Goal: Task Accomplishment & Management: Complete application form

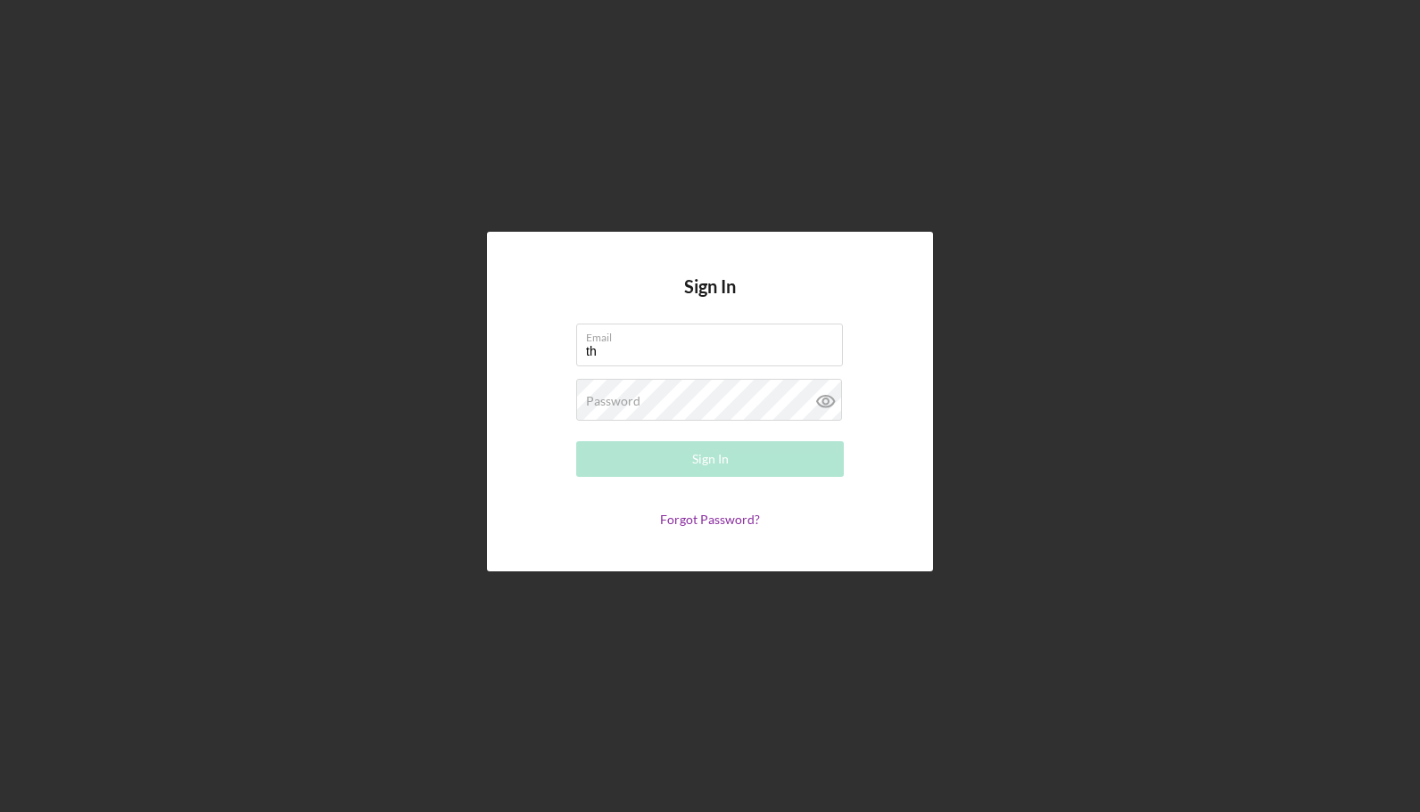
type input "t"
type input "[EMAIL_ADDRESS][DOMAIN_NAME]"
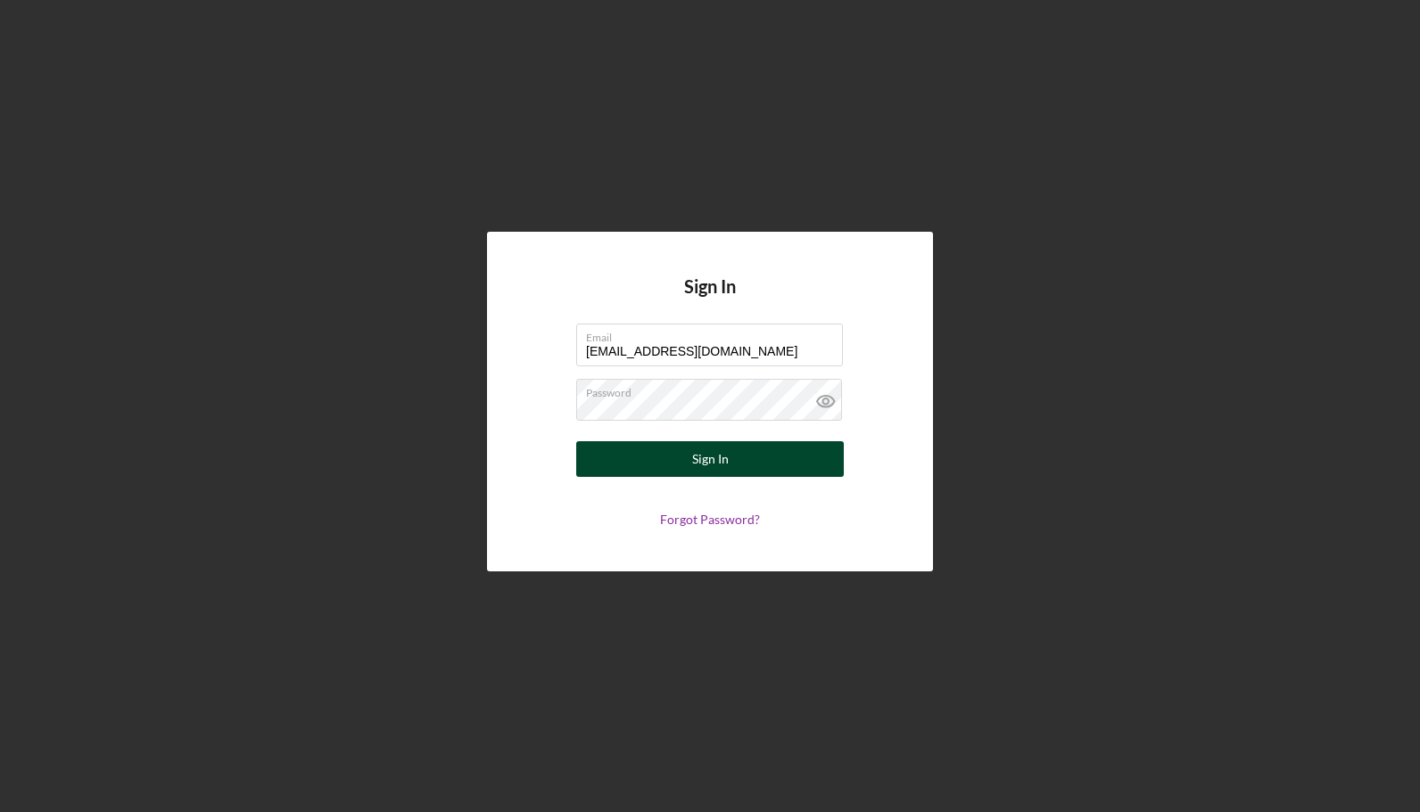
click at [795, 470] on button "Sign In" at bounding box center [710, 459] width 268 height 36
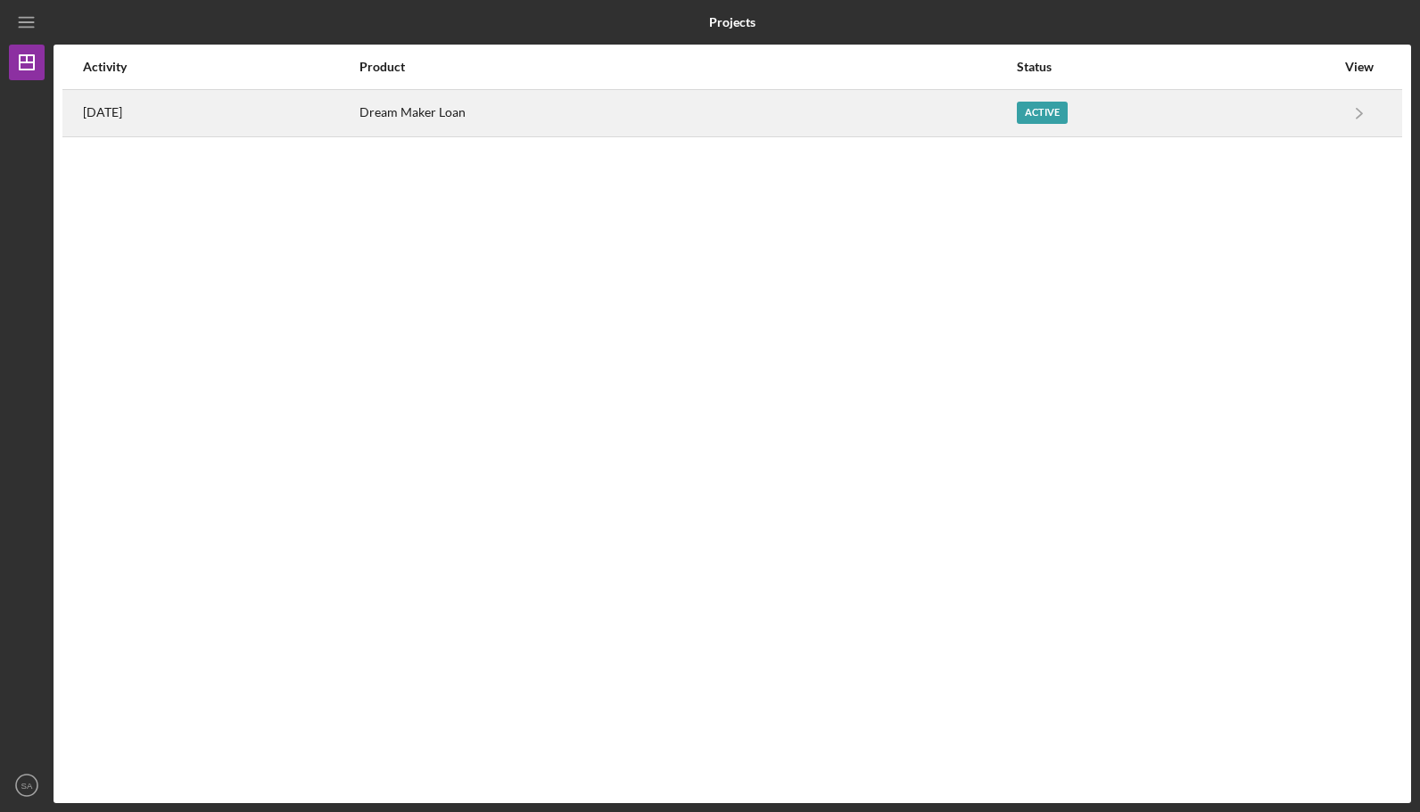
click at [564, 112] on div "Dream Maker Loan" at bounding box center [686, 113] width 655 height 45
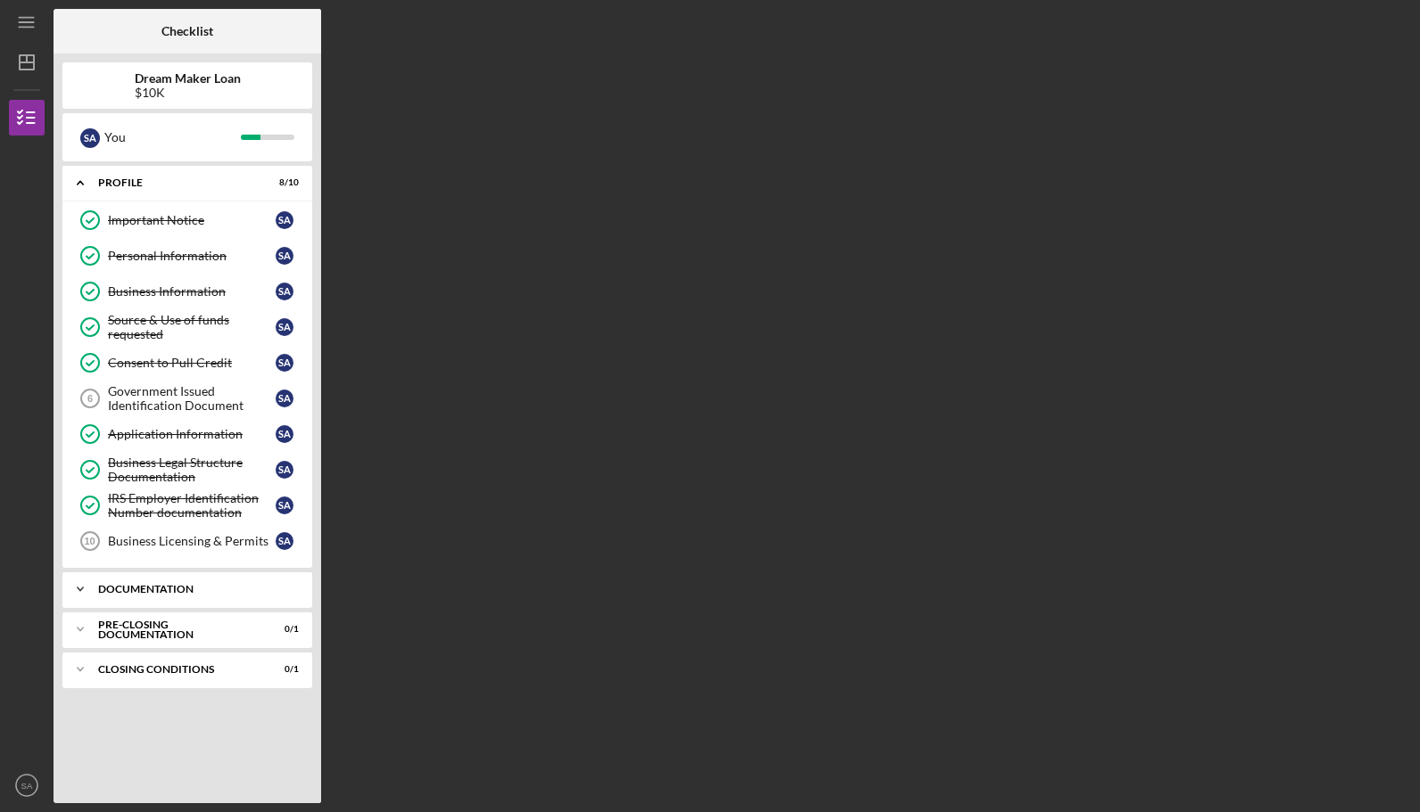
click at [157, 585] on div "Documentation" at bounding box center [194, 589] width 192 height 11
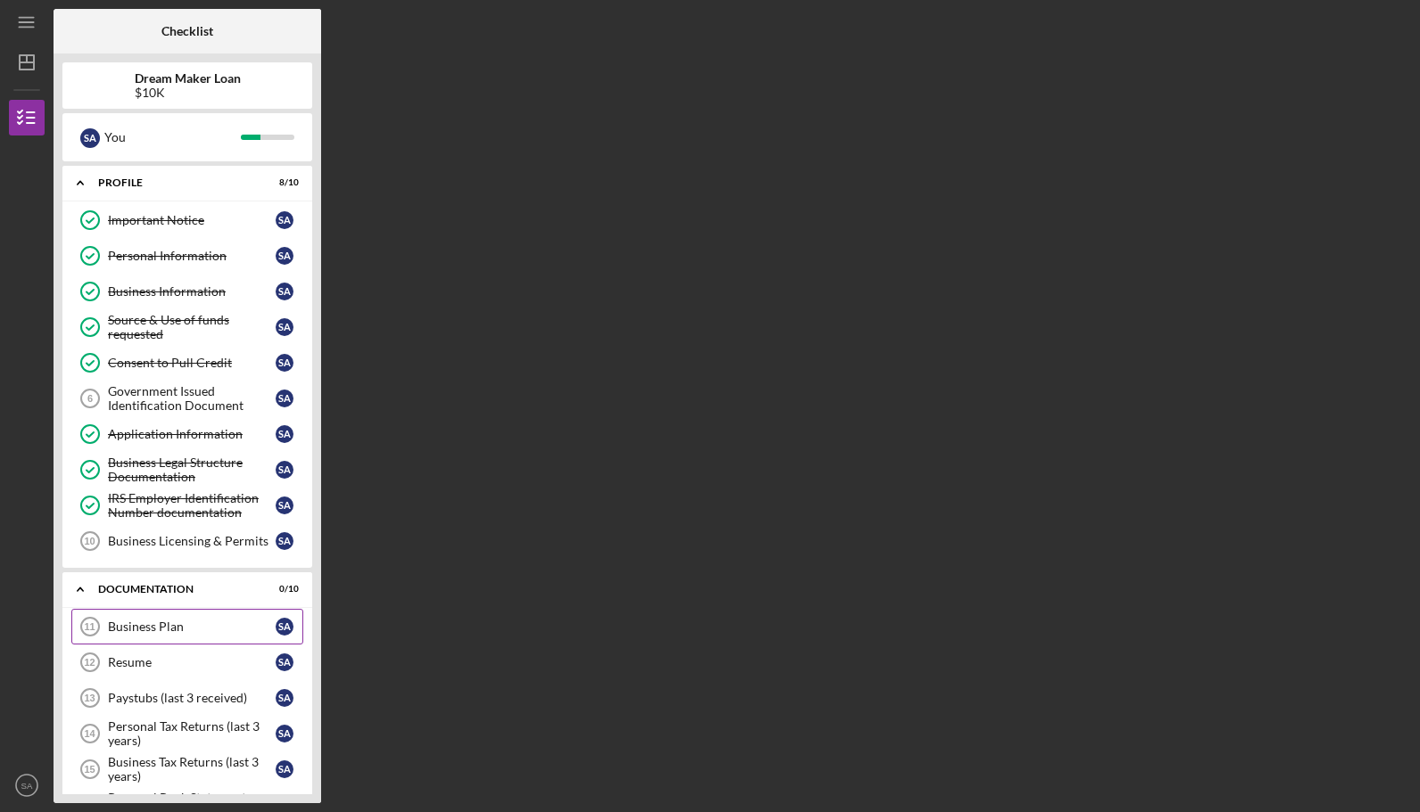
click at [172, 623] on div "Business Plan" at bounding box center [192, 627] width 168 height 14
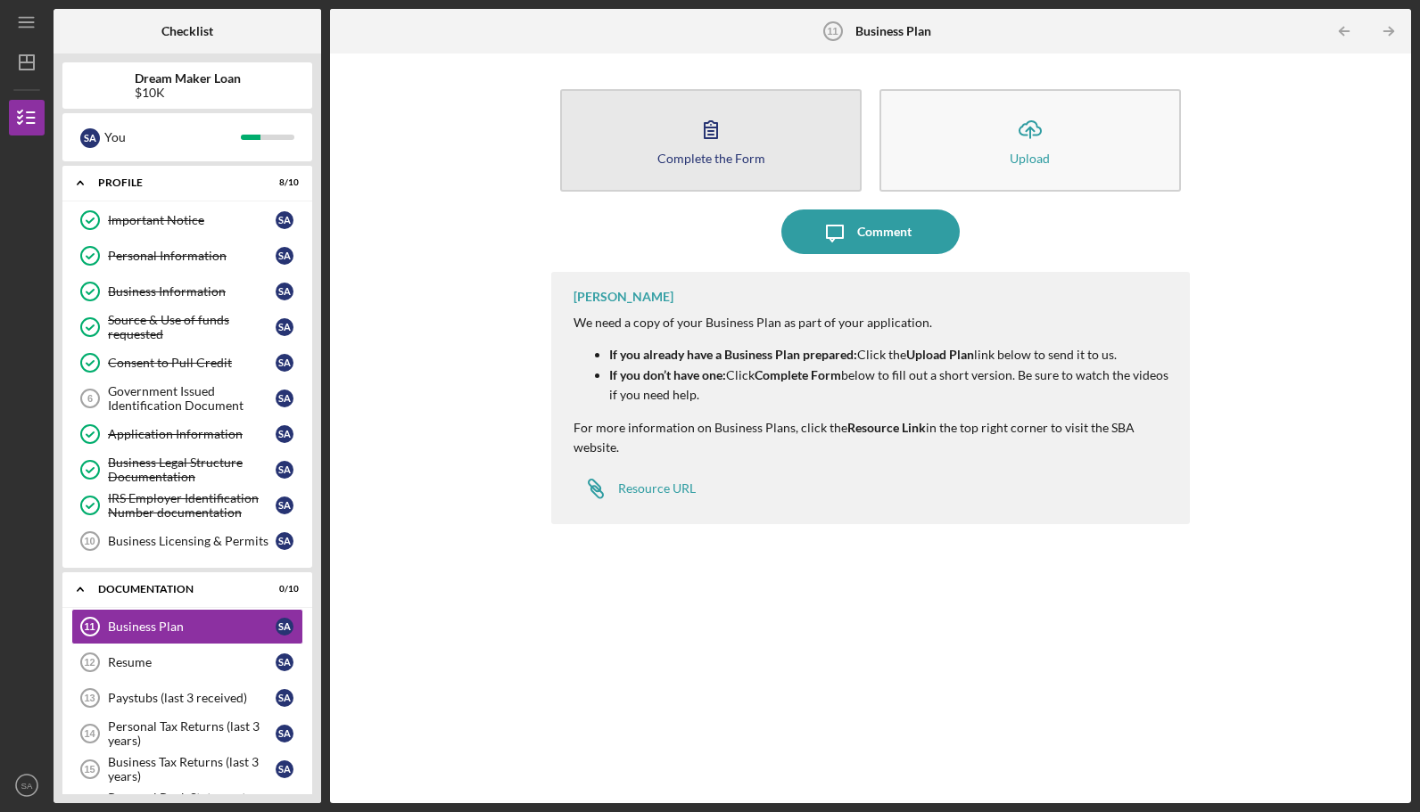
click at [738, 144] on button "Complete the Form Form" at bounding box center [710, 140] width 301 height 103
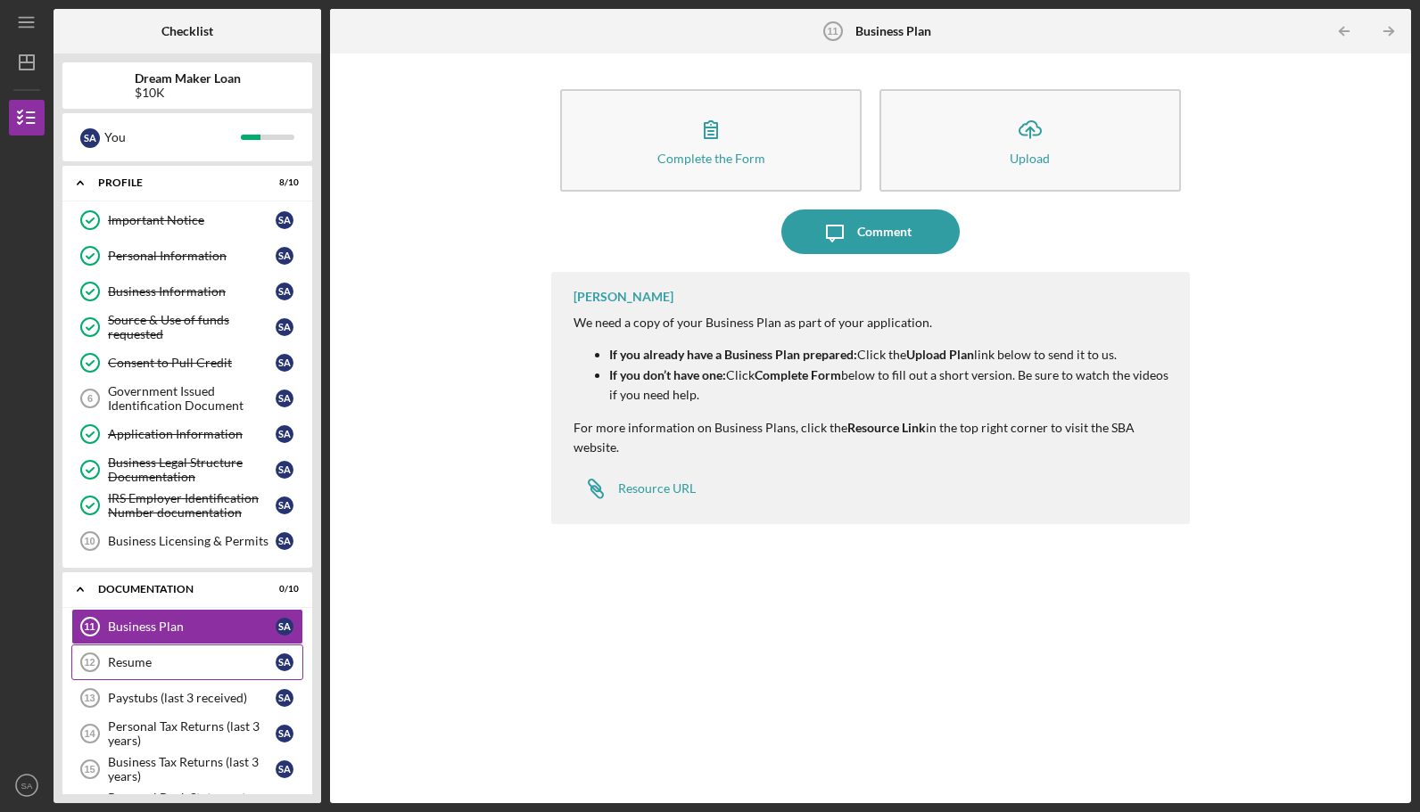
click at [238, 658] on div "Resume" at bounding box center [192, 663] width 168 height 14
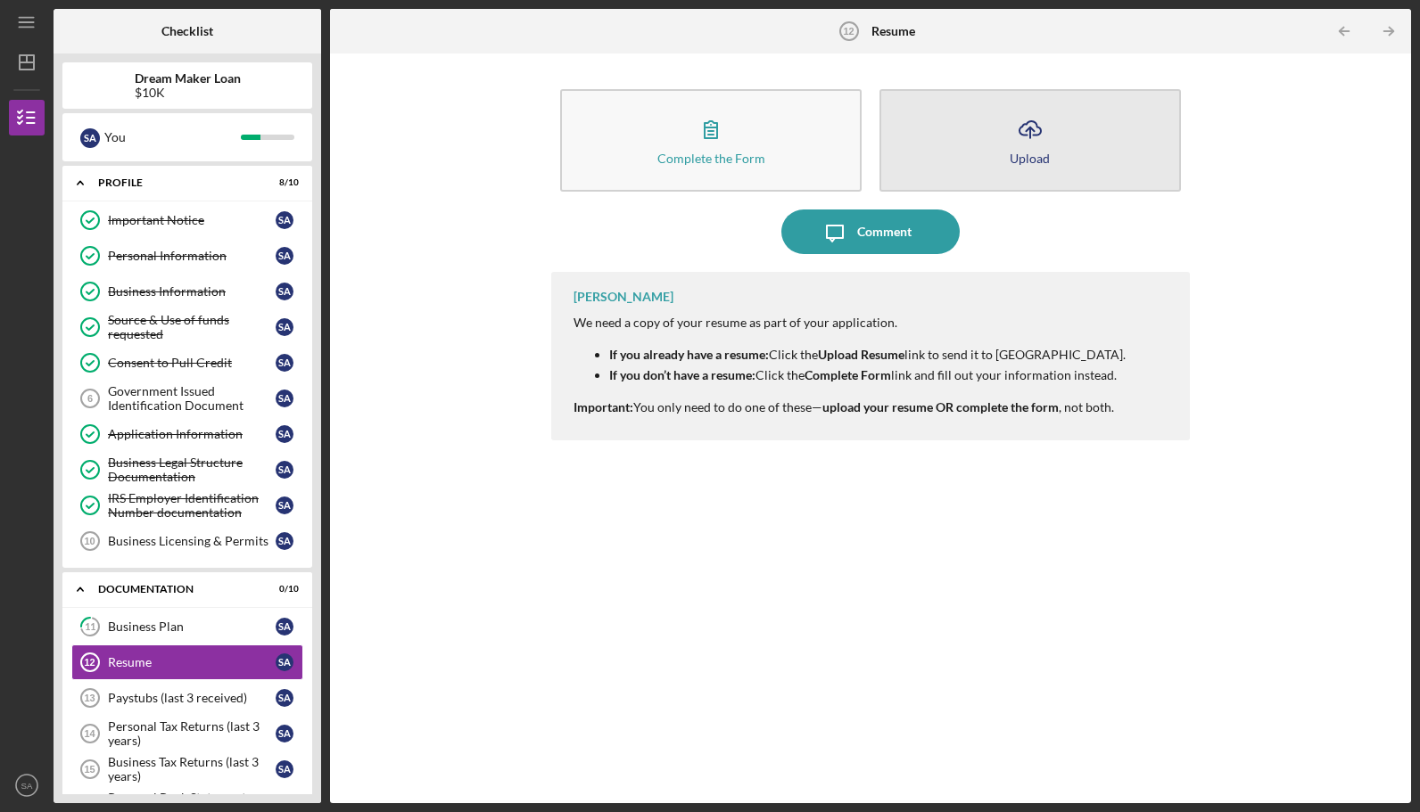
click at [1108, 139] on button "Icon/Upload Upload" at bounding box center [1029, 140] width 301 height 103
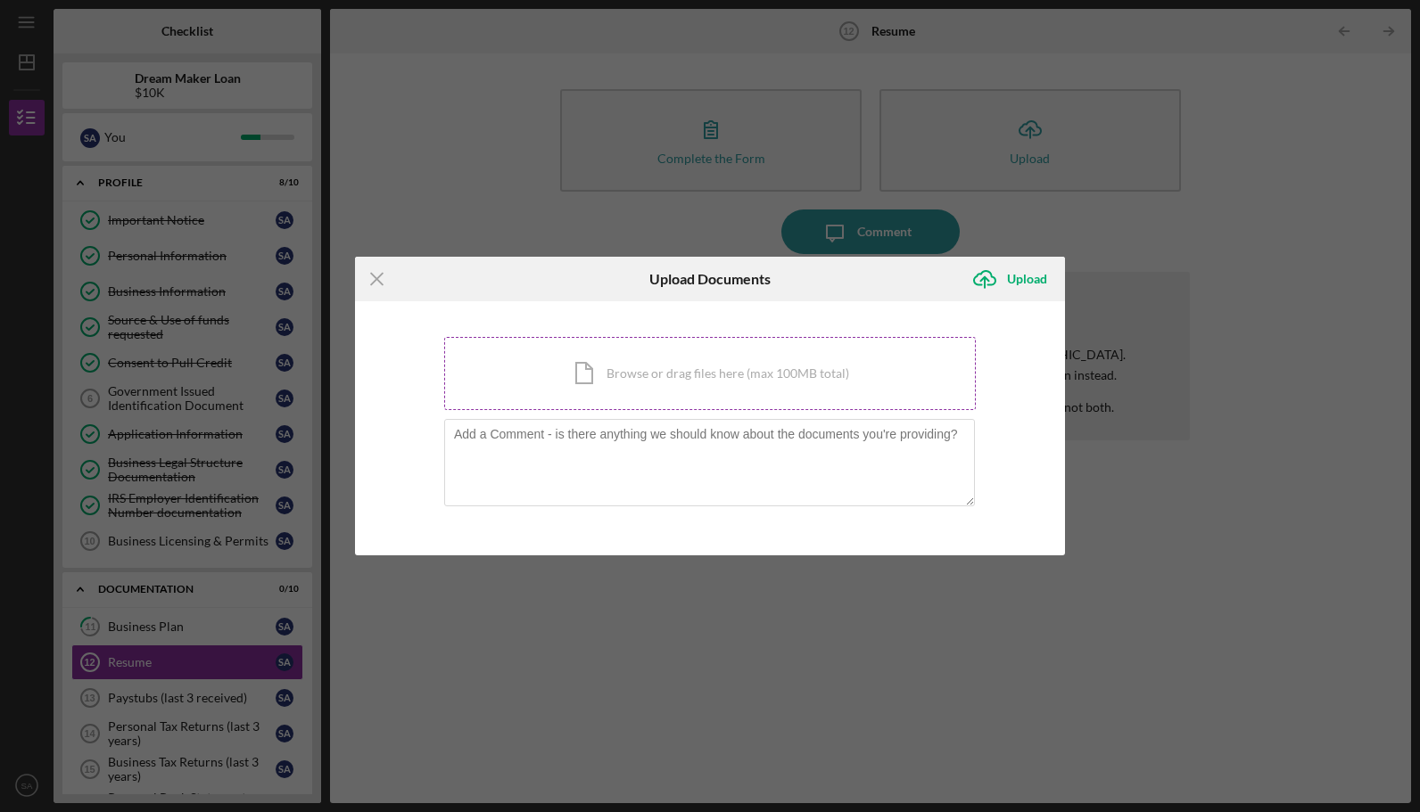
click at [635, 380] on div "Icon/Document Browse or drag files here (max 100MB total) Tap to choose files o…" at bounding box center [710, 373] width 532 height 73
click at [830, 378] on div "Icon/Document Browse or drag files here (max 100MB total) Tap to choose files o…" at bounding box center [710, 373] width 532 height 73
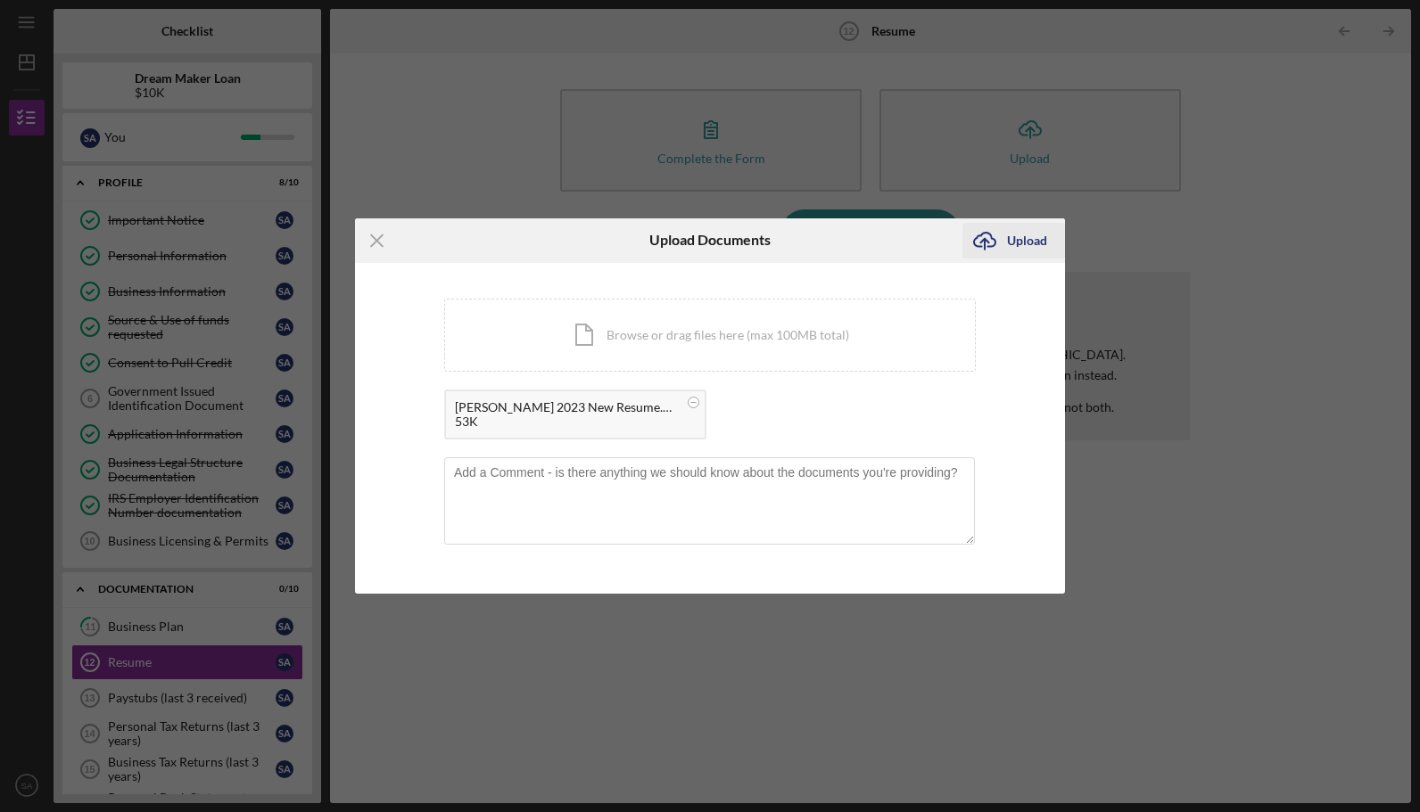
click at [1009, 235] on div "Upload" at bounding box center [1027, 241] width 40 height 36
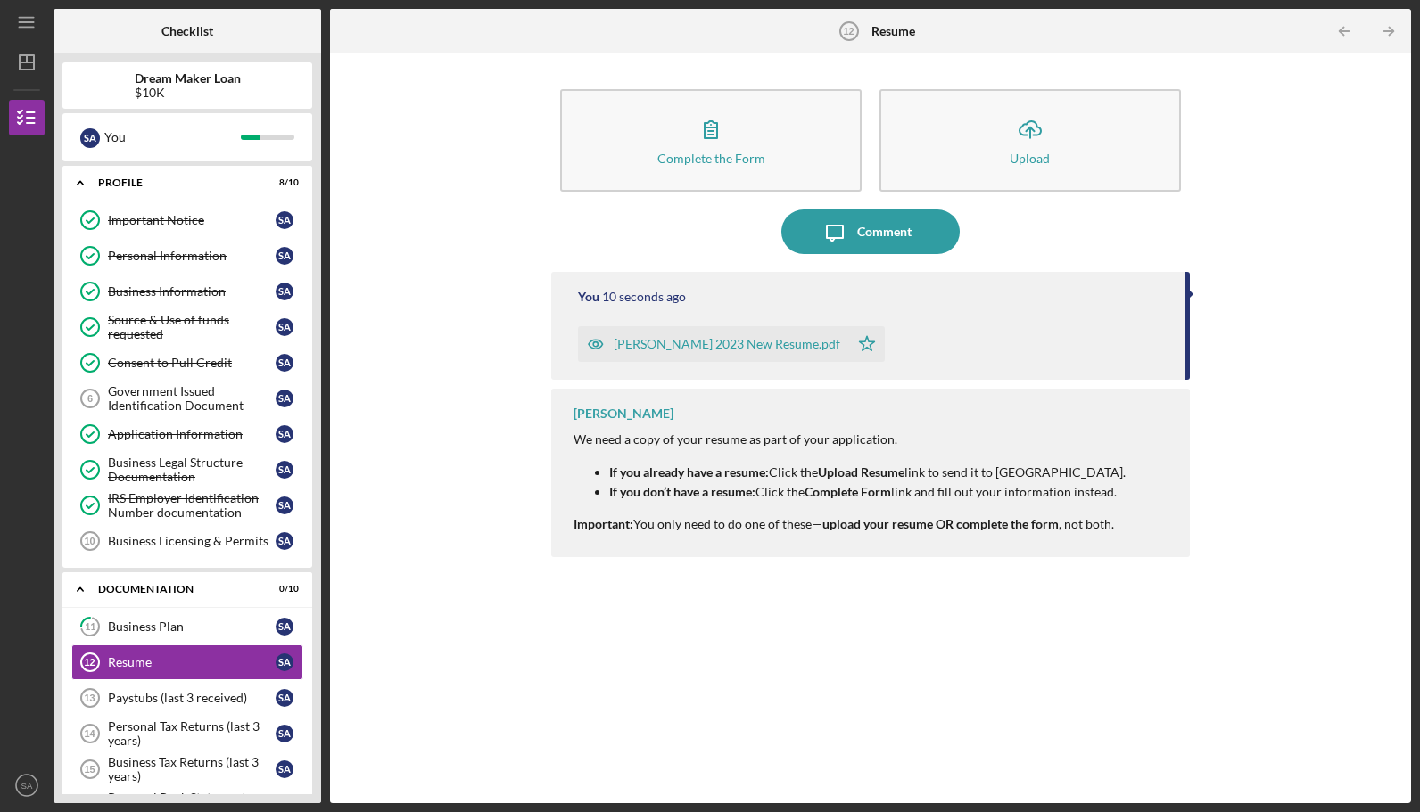
click at [1357, 567] on div "Complete the Form Form Icon/Upload Upload Icon/Message Comment You 10 seconds a…" at bounding box center [870, 428] width 1063 height 732
click at [207, 695] on div "Paystubs (last 3 received)" at bounding box center [192, 698] width 168 height 14
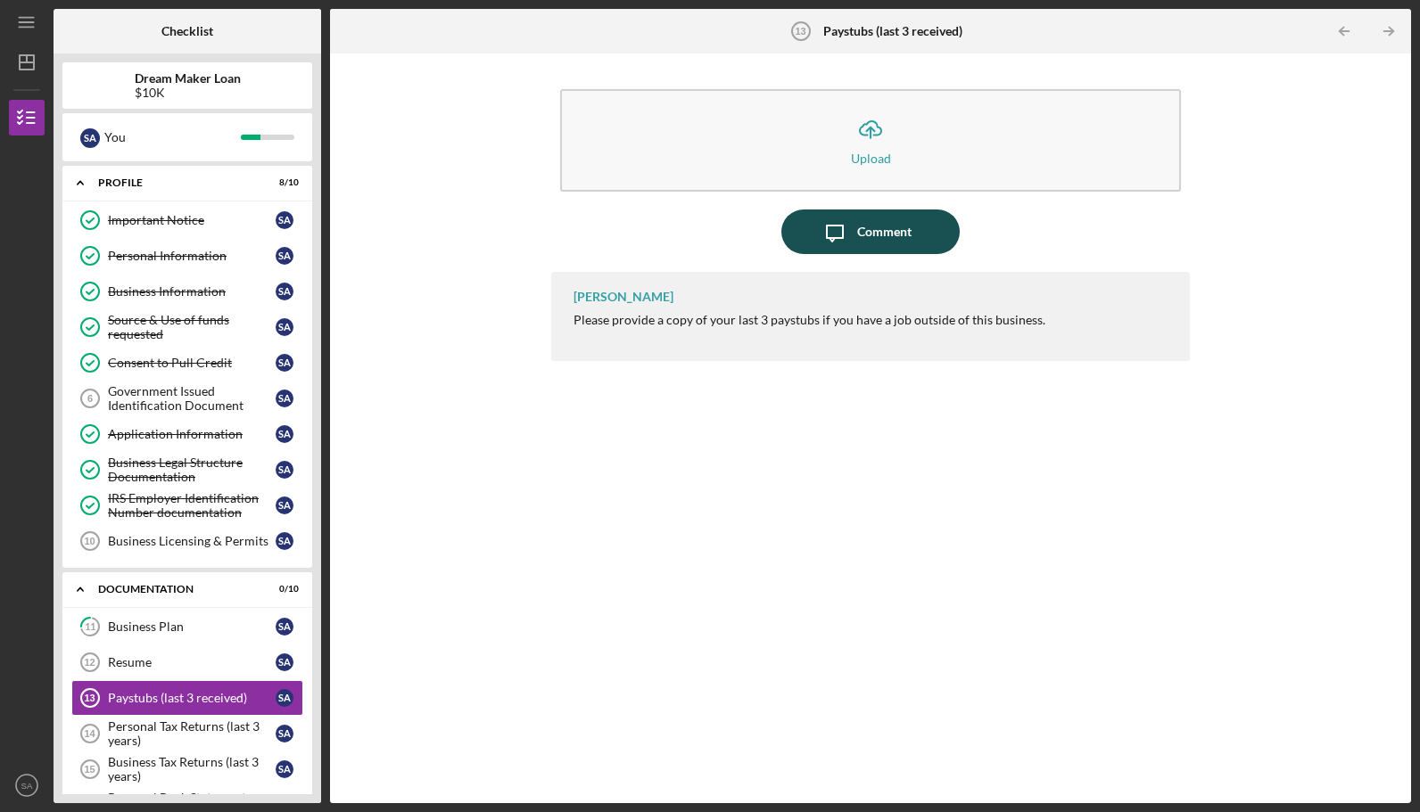
click at [923, 230] on button "Icon/Message Comment" at bounding box center [870, 232] width 178 height 45
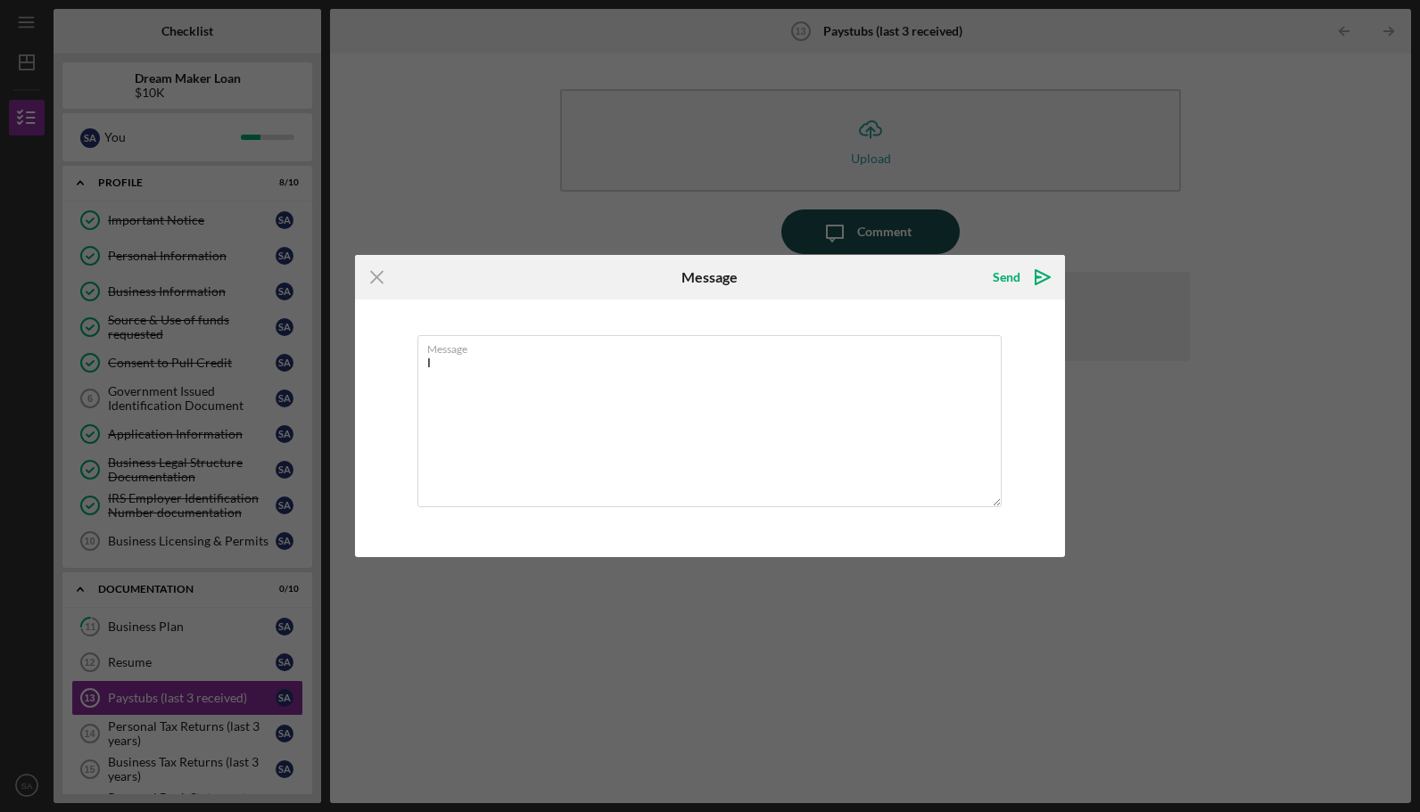
type textarea "I"
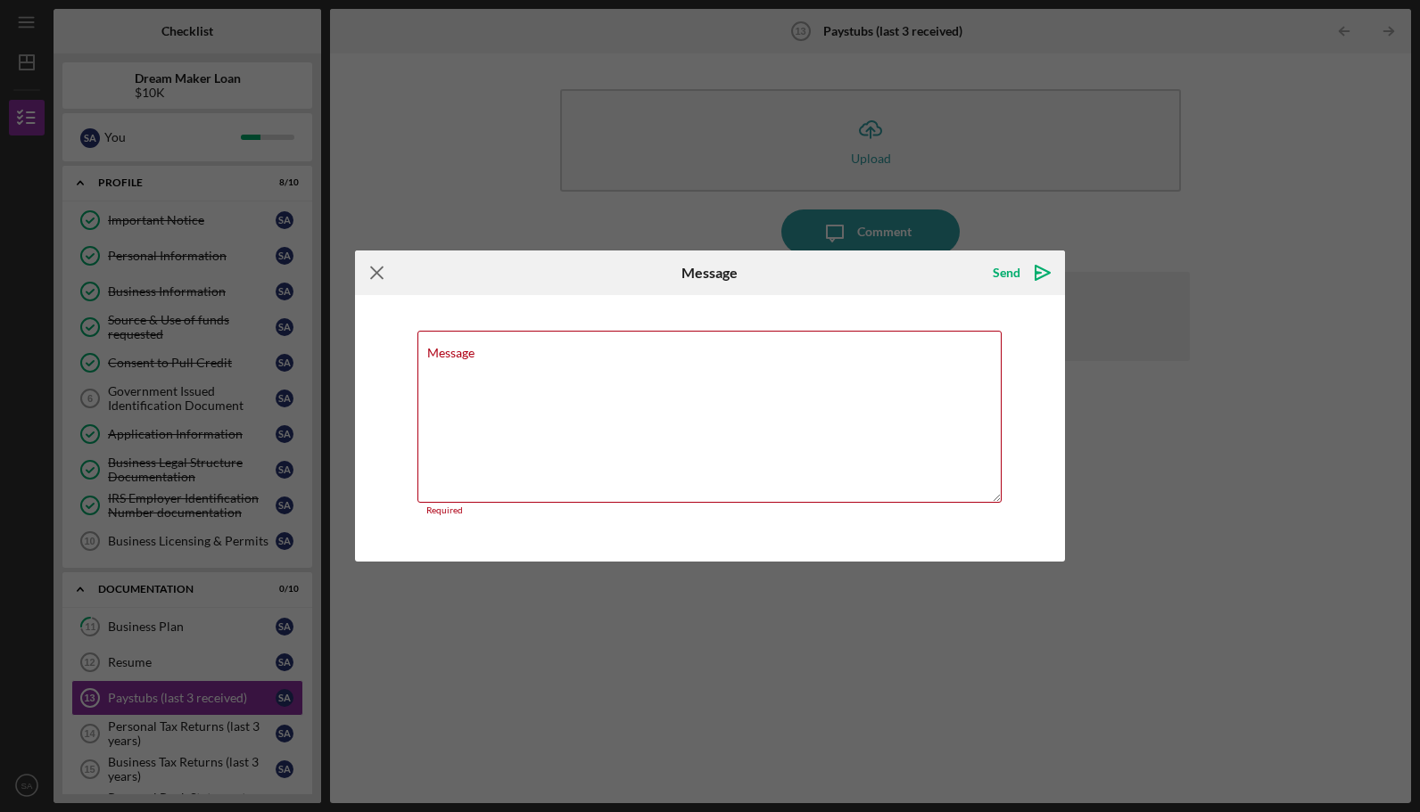
click at [389, 269] on icon "Icon/Menu Close" at bounding box center [377, 273] width 45 height 45
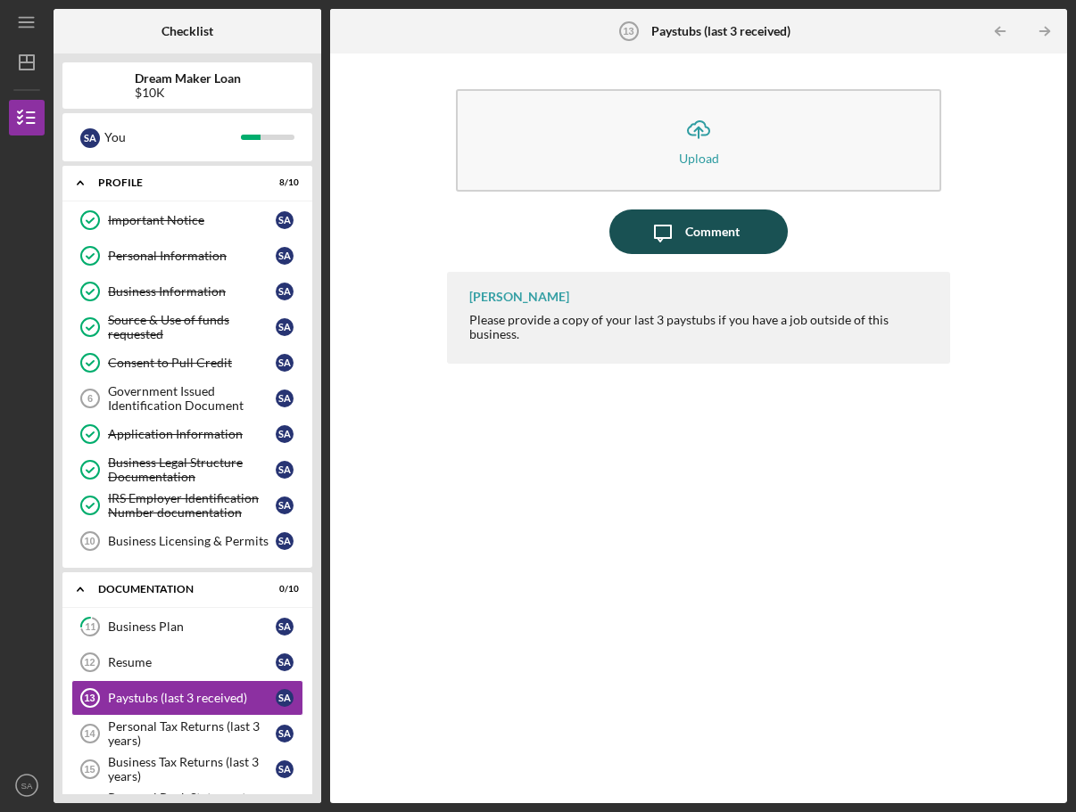
click at [739, 230] on button "Icon/Message Comment" at bounding box center [698, 232] width 178 height 45
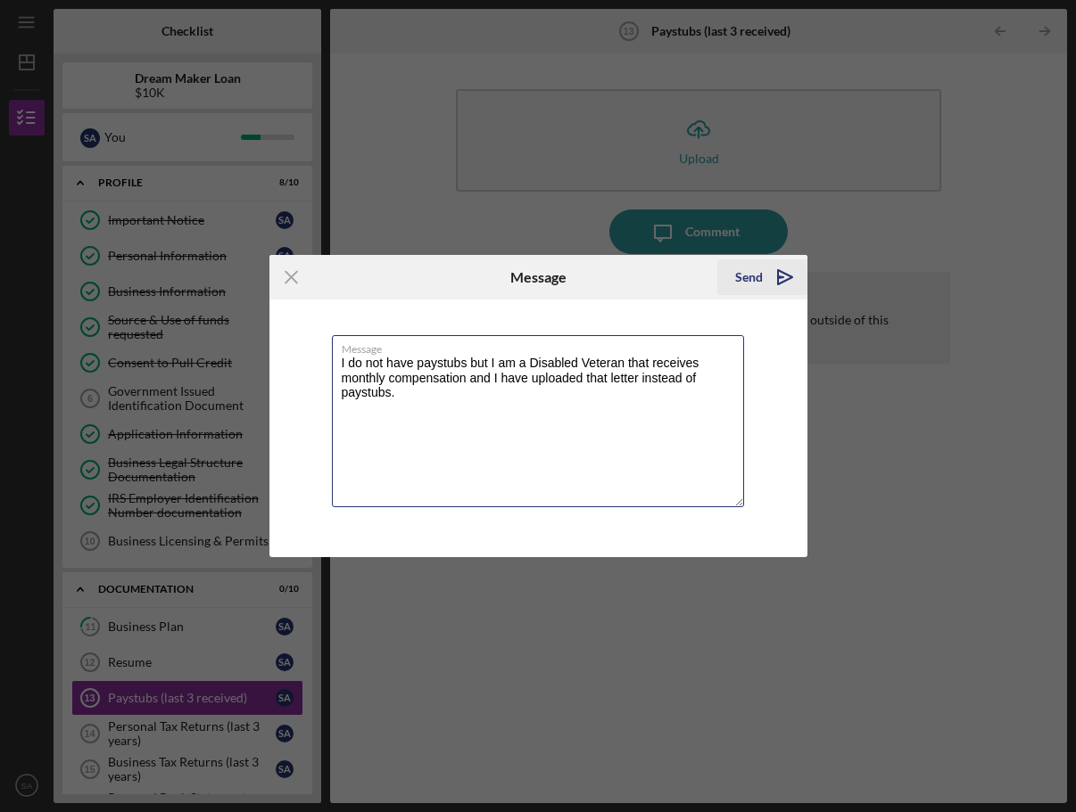
type textarea "I do not have paystubs but I am a Disabled Veteran that receives monthly compen…"
click at [756, 274] on div "Send" at bounding box center [749, 278] width 28 height 36
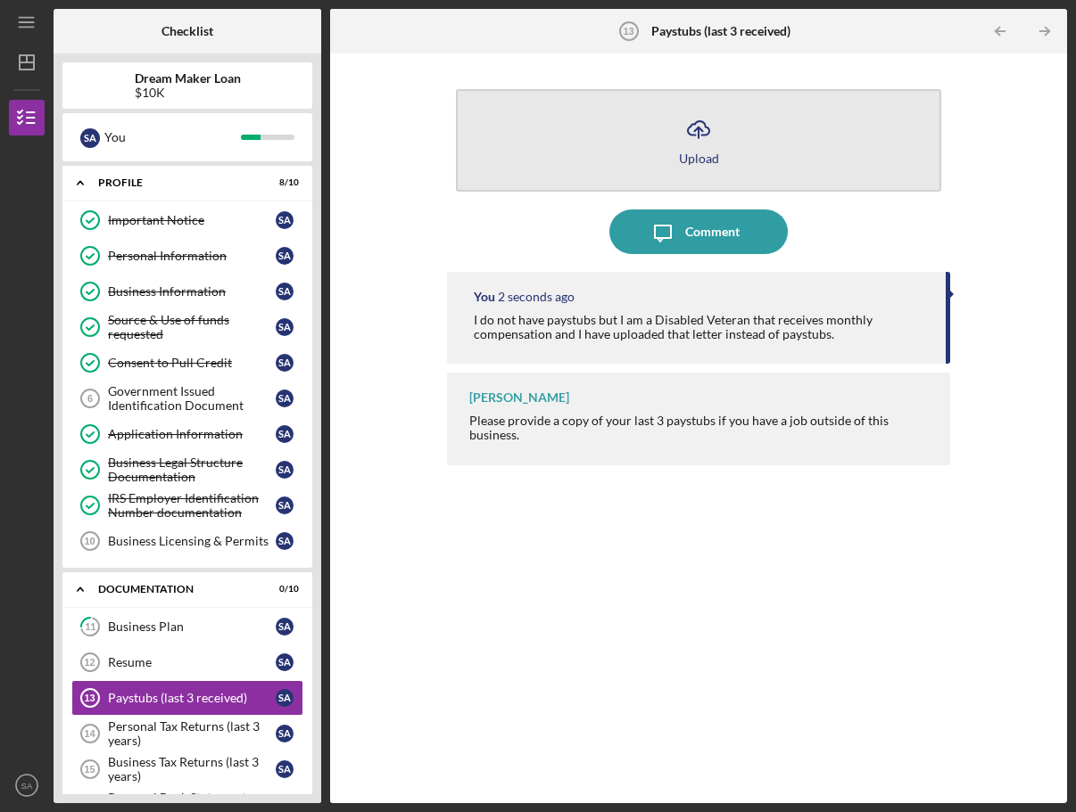
click at [704, 146] on icon "Icon/Upload" at bounding box center [698, 129] width 45 height 45
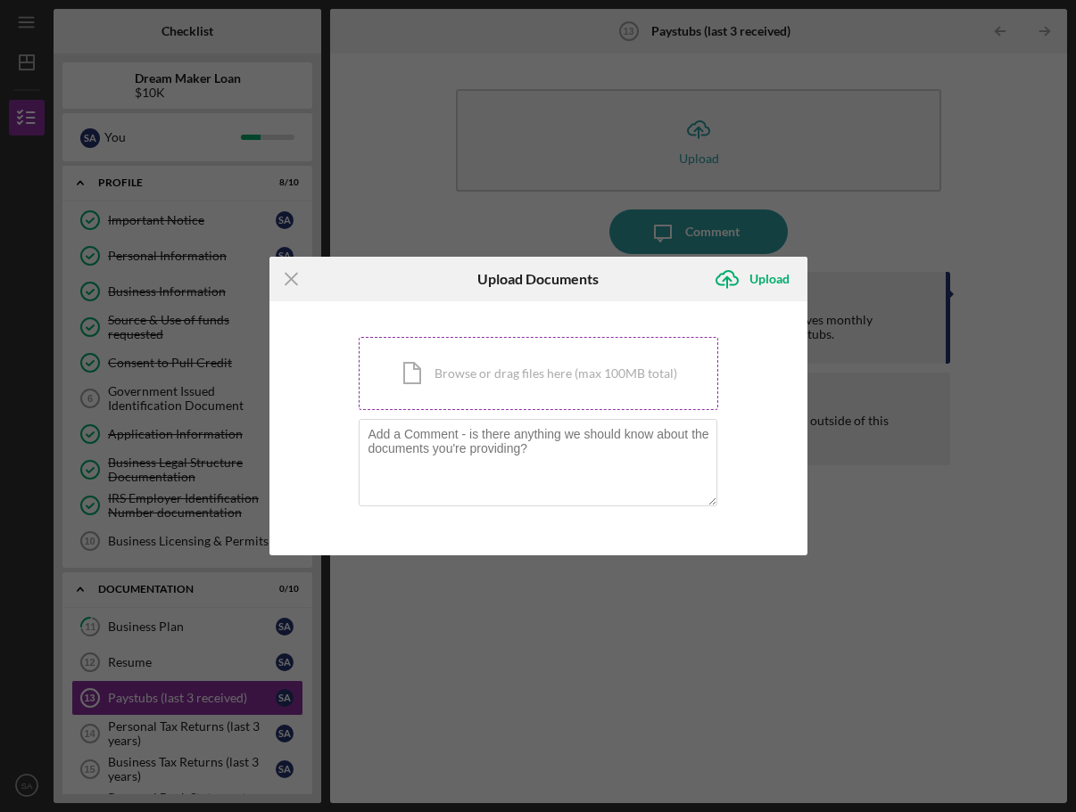
click at [521, 389] on div "Icon/Document Browse or drag files here (max 100MB total) Tap to choose files o…" at bounding box center [538, 373] width 359 height 73
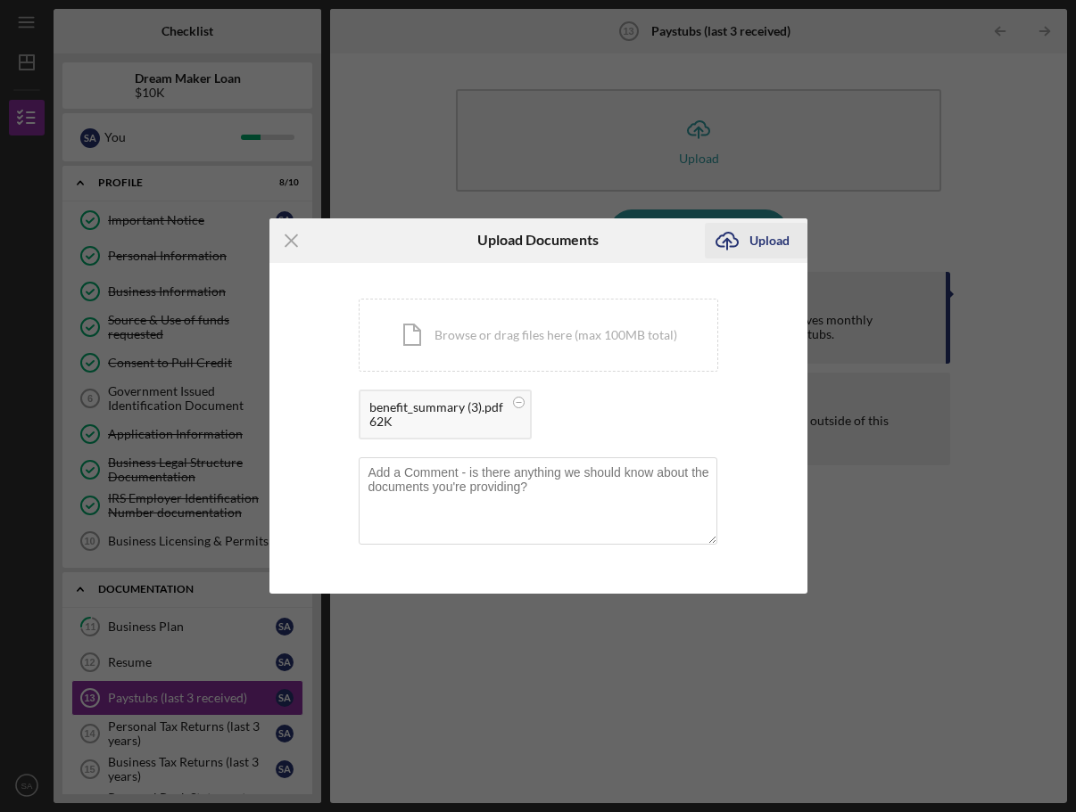
click at [765, 243] on div "Upload" at bounding box center [769, 241] width 40 height 36
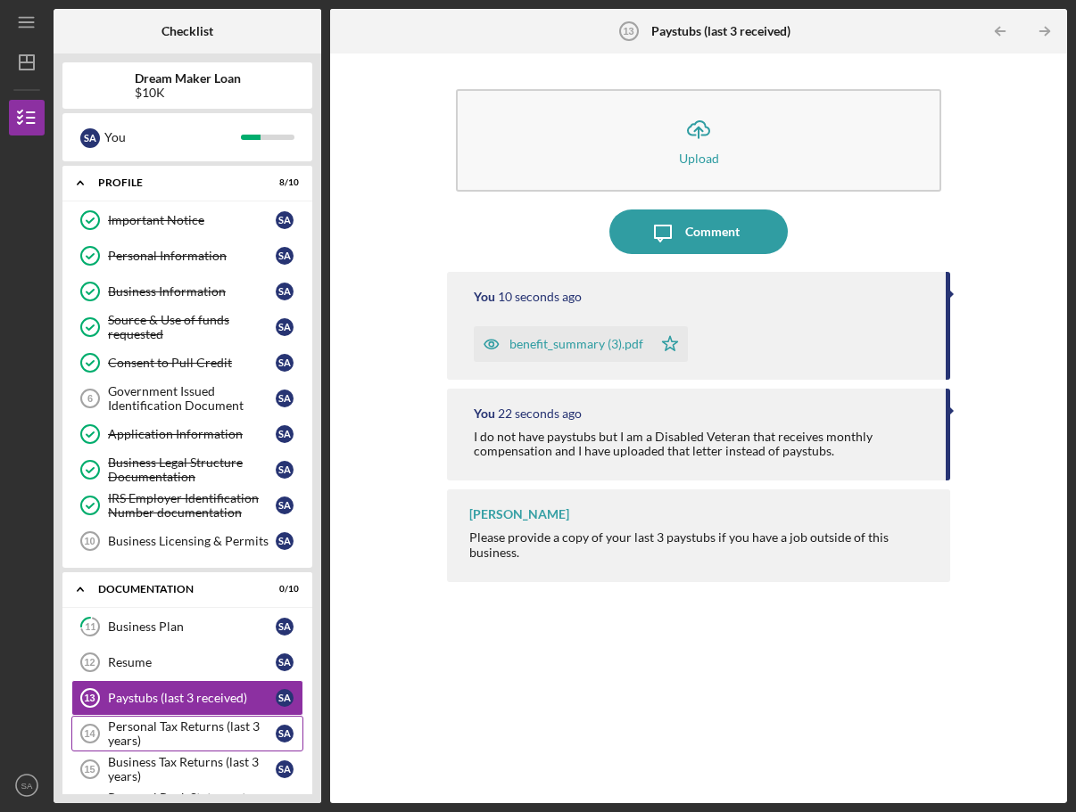
click at [202, 728] on div "Personal Tax Returns (last 3 years)" at bounding box center [192, 734] width 168 height 29
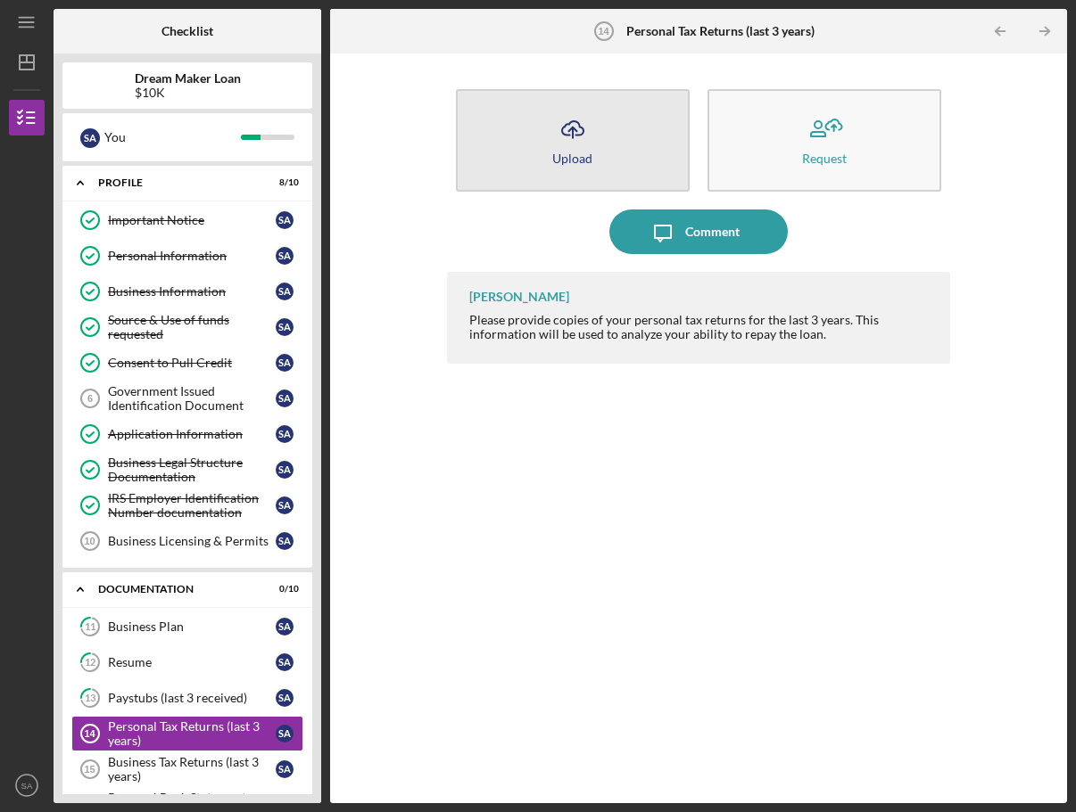
click at [642, 144] on button "Icon/Upload Upload" at bounding box center [573, 140] width 234 height 103
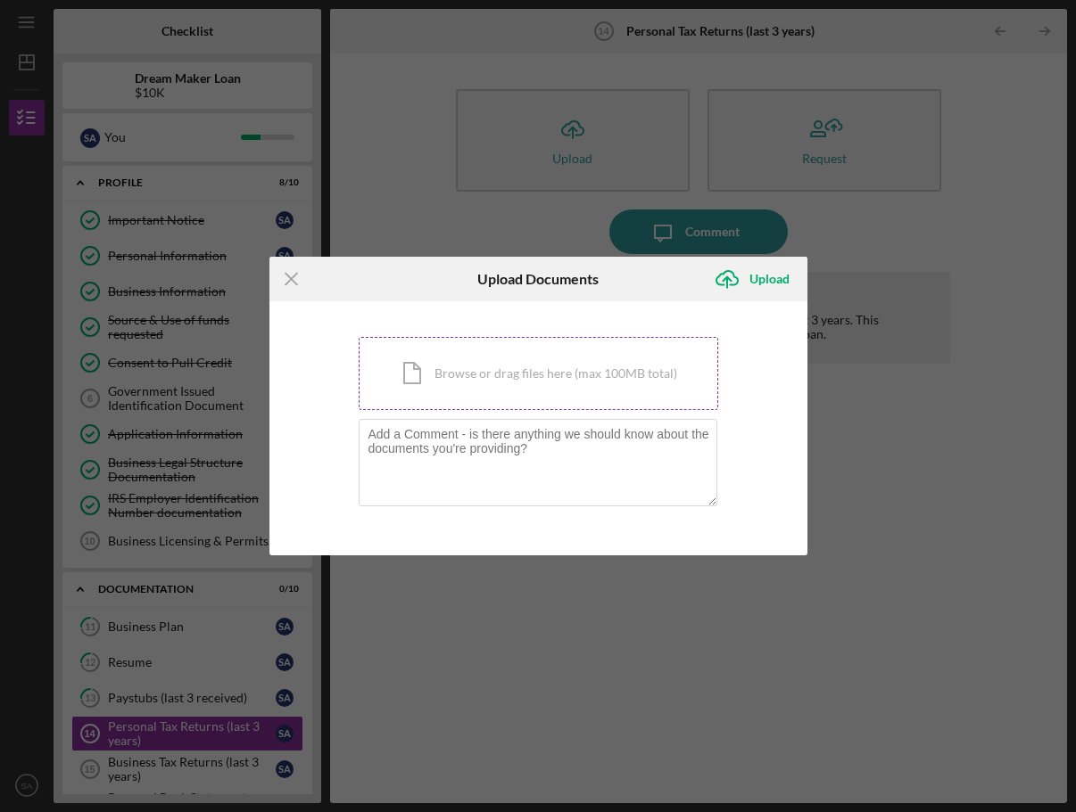
click at [604, 387] on div "Icon/Document Browse or drag files here (max 100MB total) Tap to choose files o…" at bounding box center [538, 373] width 359 height 73
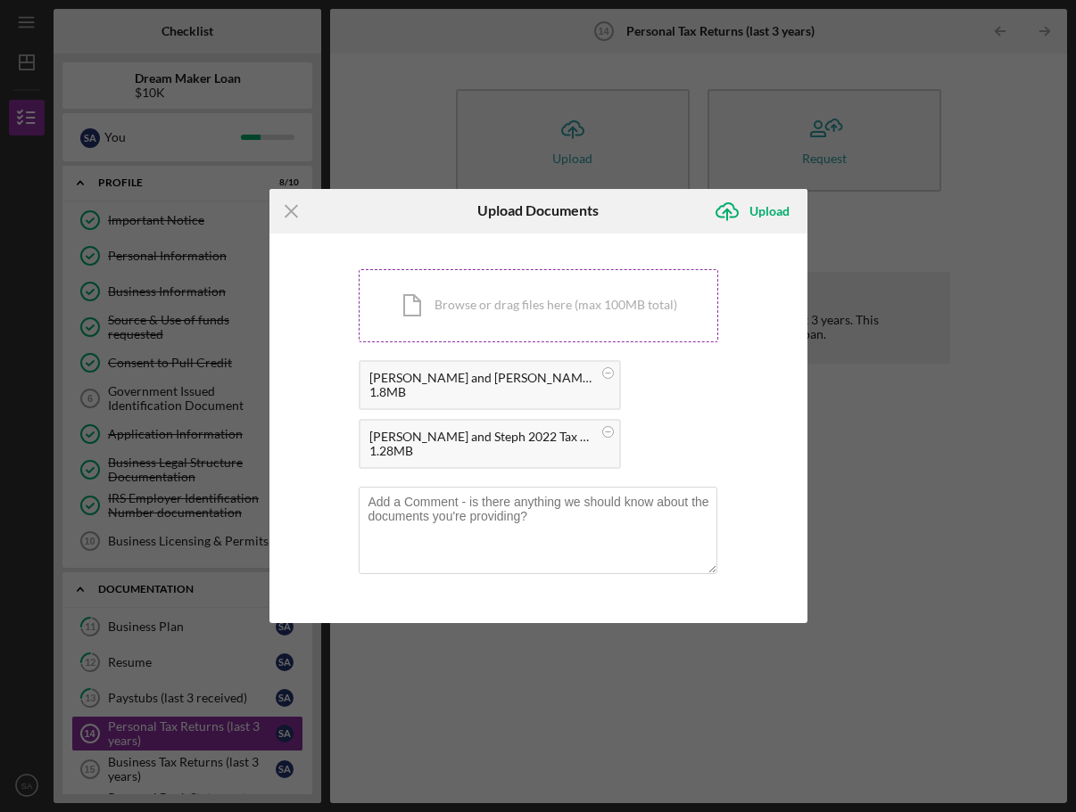
click at [565, 294] on div "Icon/Document Browse or drag files here (max 100MB total) Tap to choose files o…" at bounding box center [538, 305] width 359 height 73
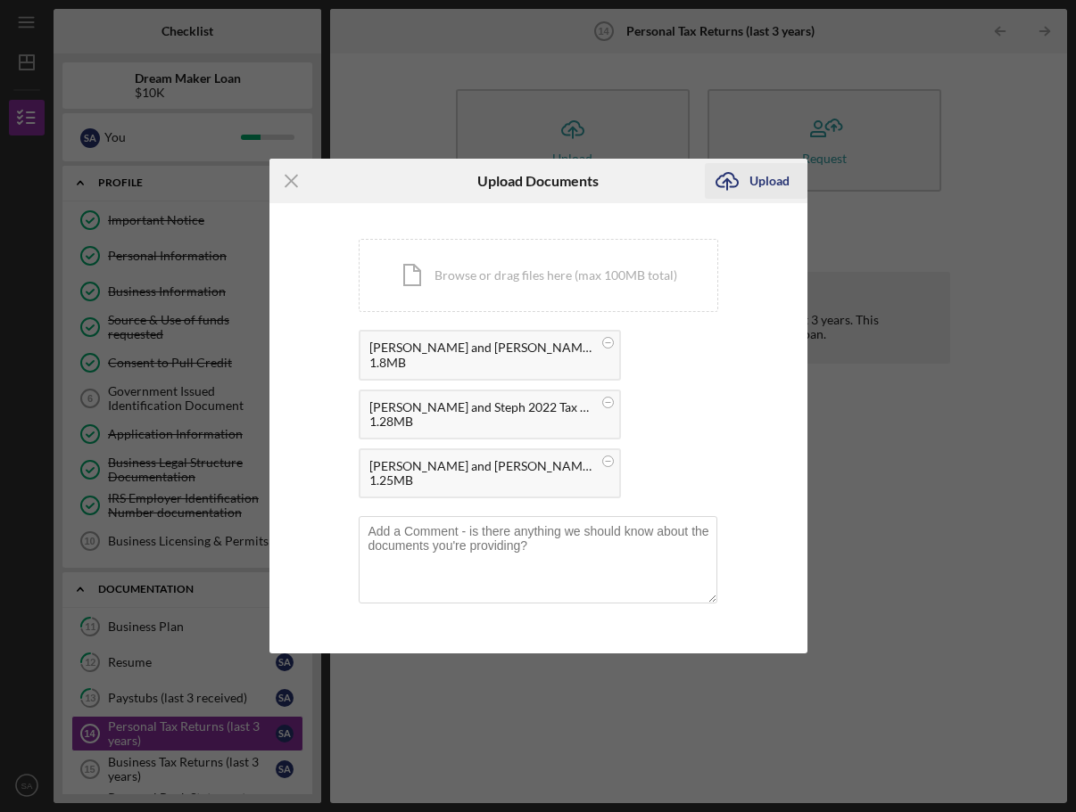
click at [773, 182] on div "Upload" at bounding box center [769, 181] width 40 height 36
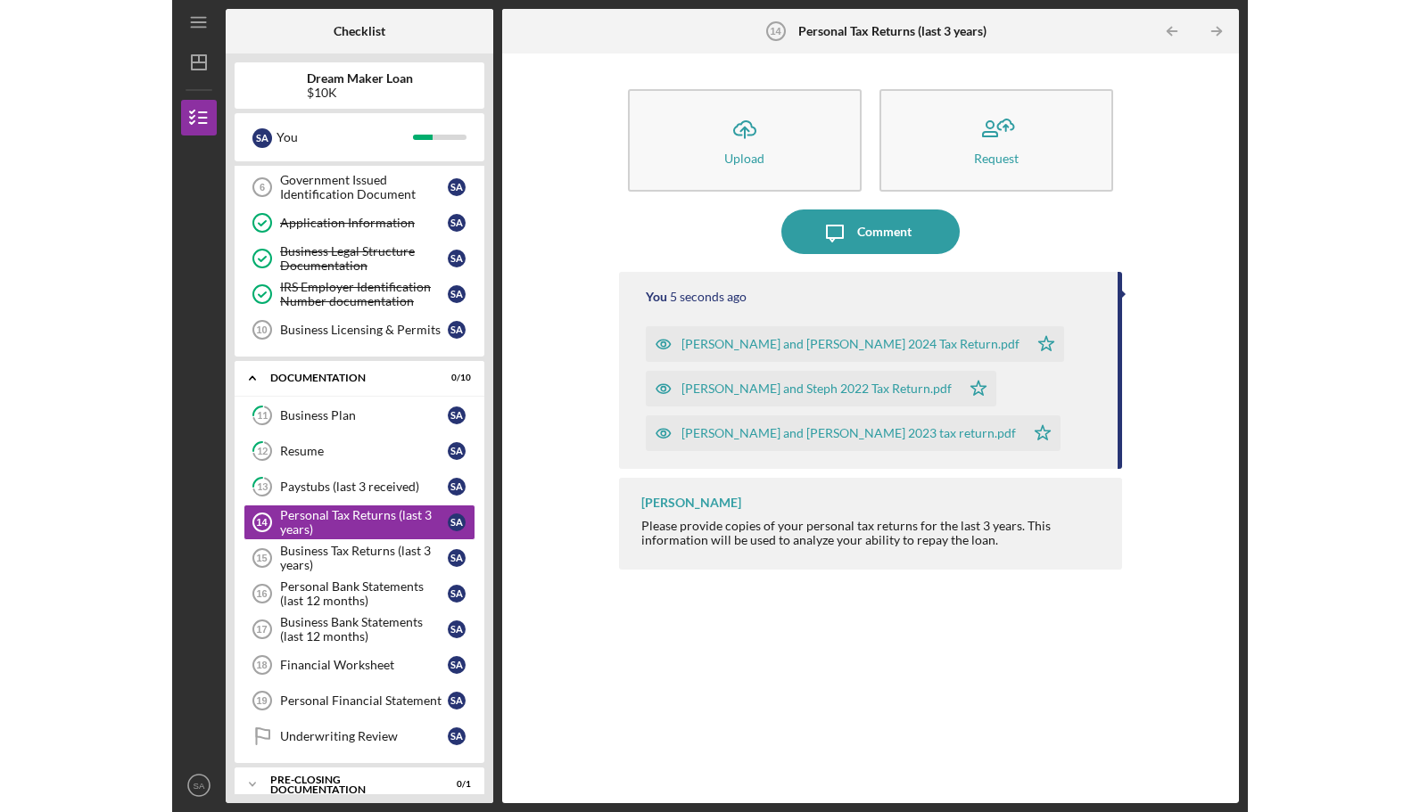
scroll to position [257, 0]
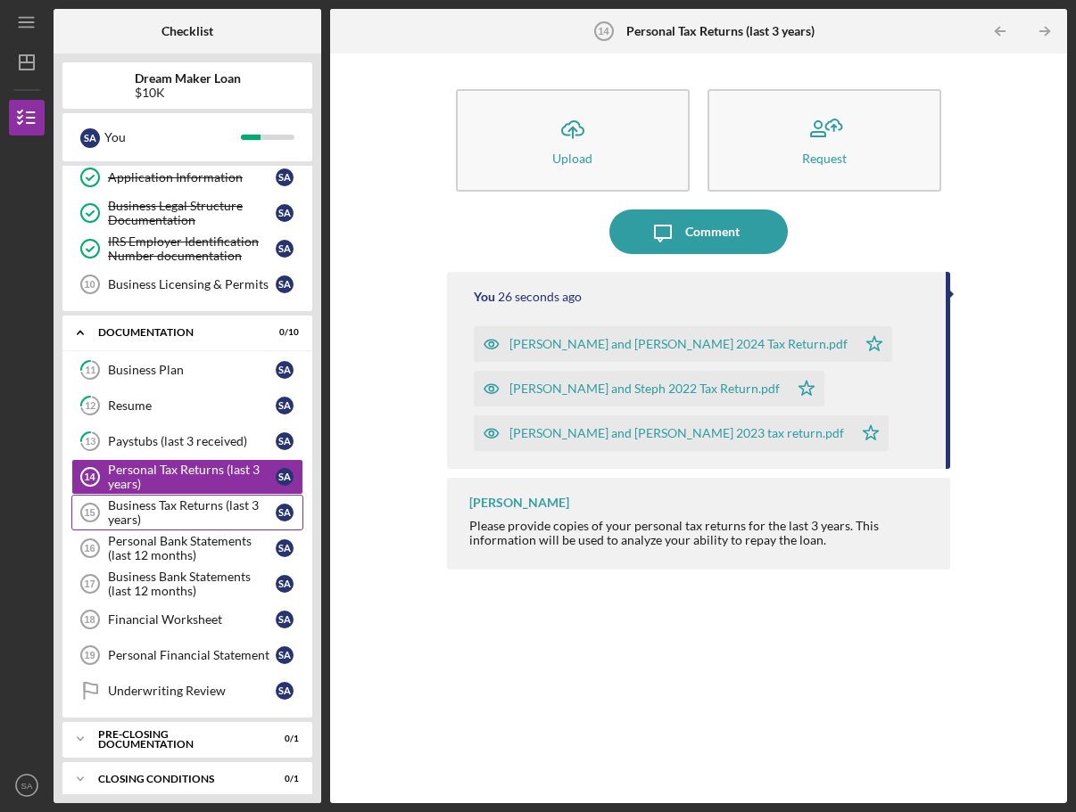
click at [167, 503] on div "Business Tax Returns (last 3 years)" at bounding box center [192, 513] width 168 height 29
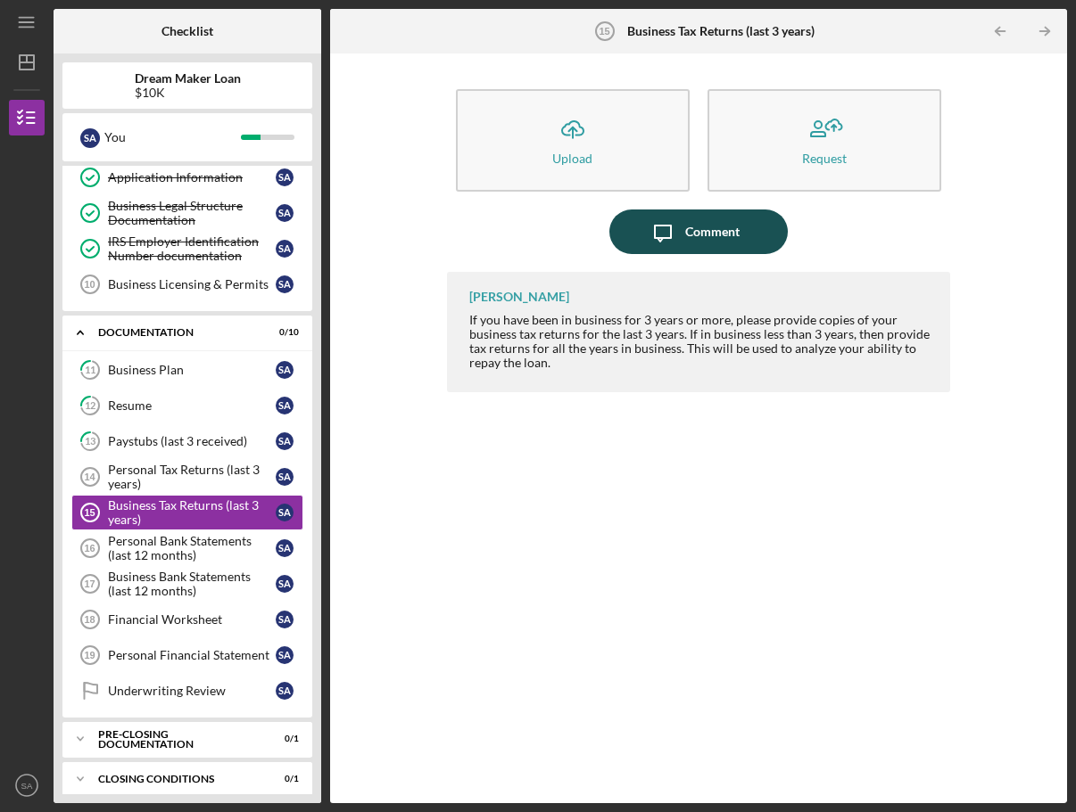
click at [694, 230] on div "Comment" at bounding box center [712, 232] width 54 height 45
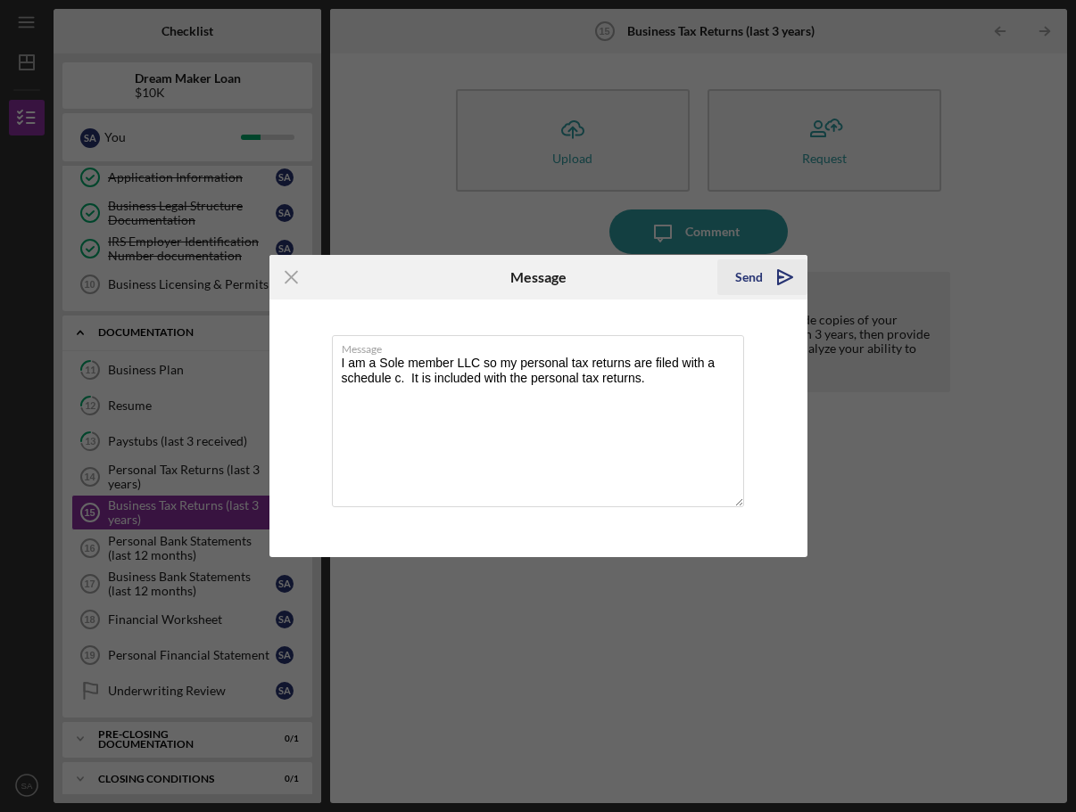
type textarea "I am a Sole member LLC so my personal tax returns are filed with a schedule c. …"
click at [753, 275] on div "Send" at bounding box center [749, 278] width 28 height 36
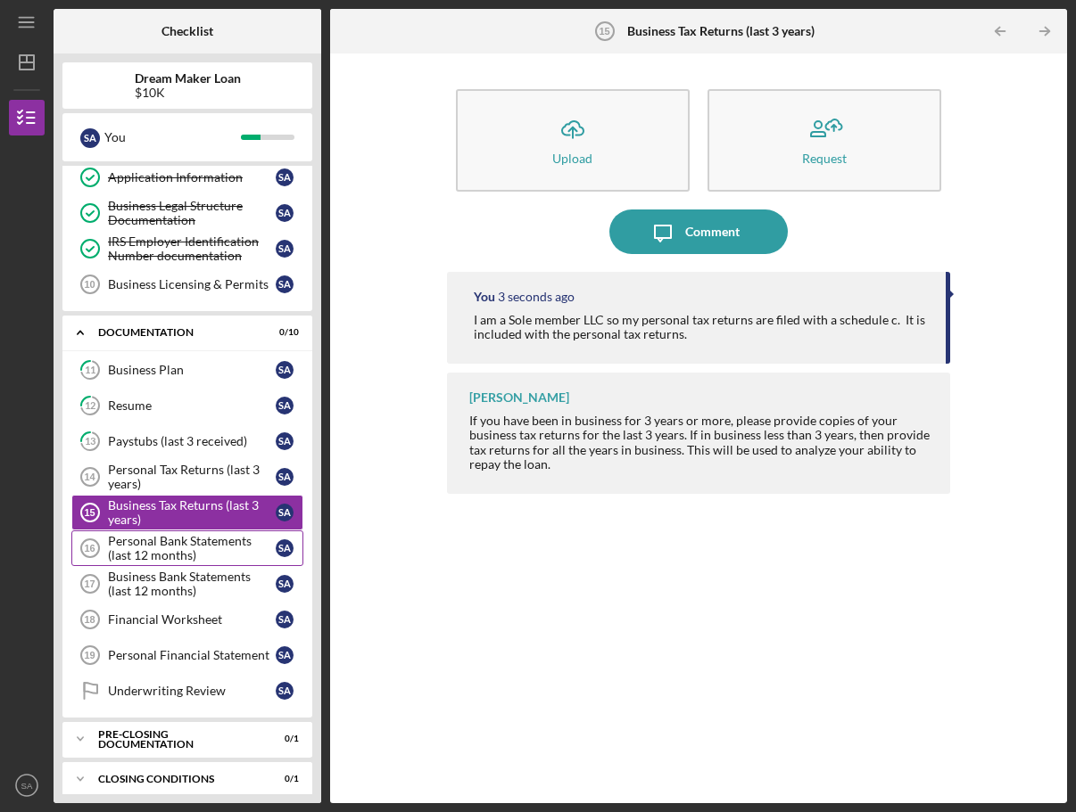
click at [210, 540] on div "Personal Bank Statements (last 12 months)" at bounding box center [192, 548] width 168 height 29
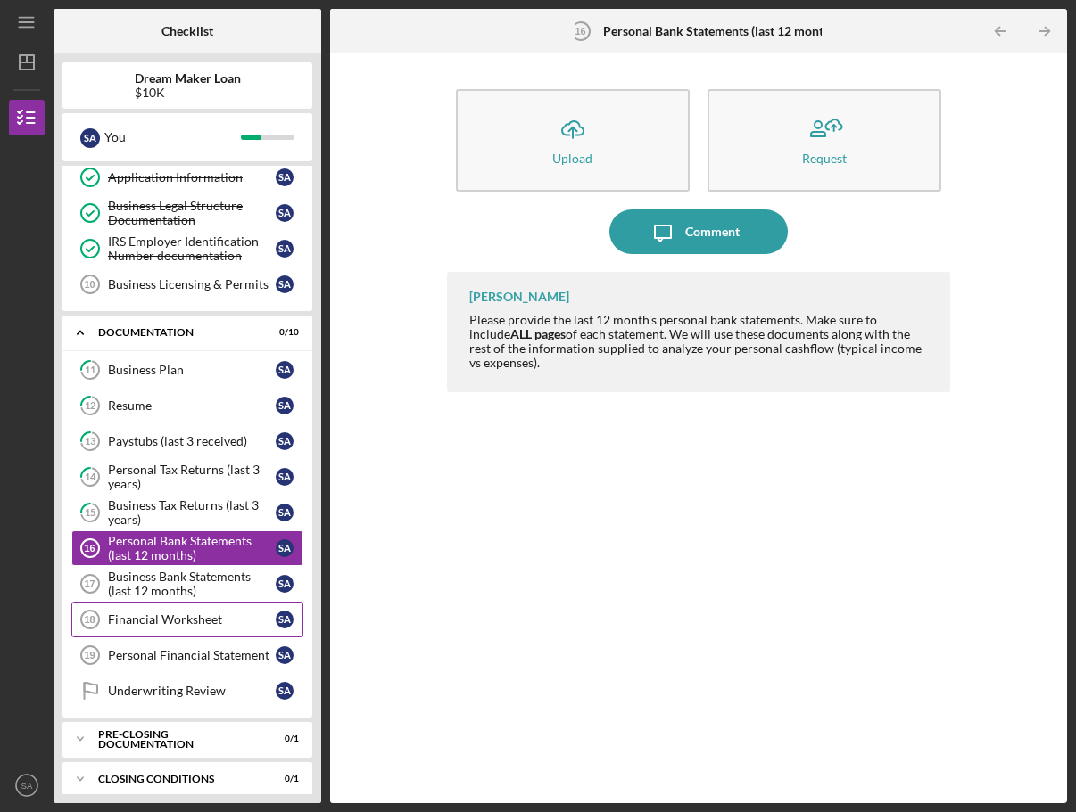
click at [218, 617] on link "Financial Worksheet 18 Financial Worksheet S A" at bounding box center [187, 620] width 232 height 36
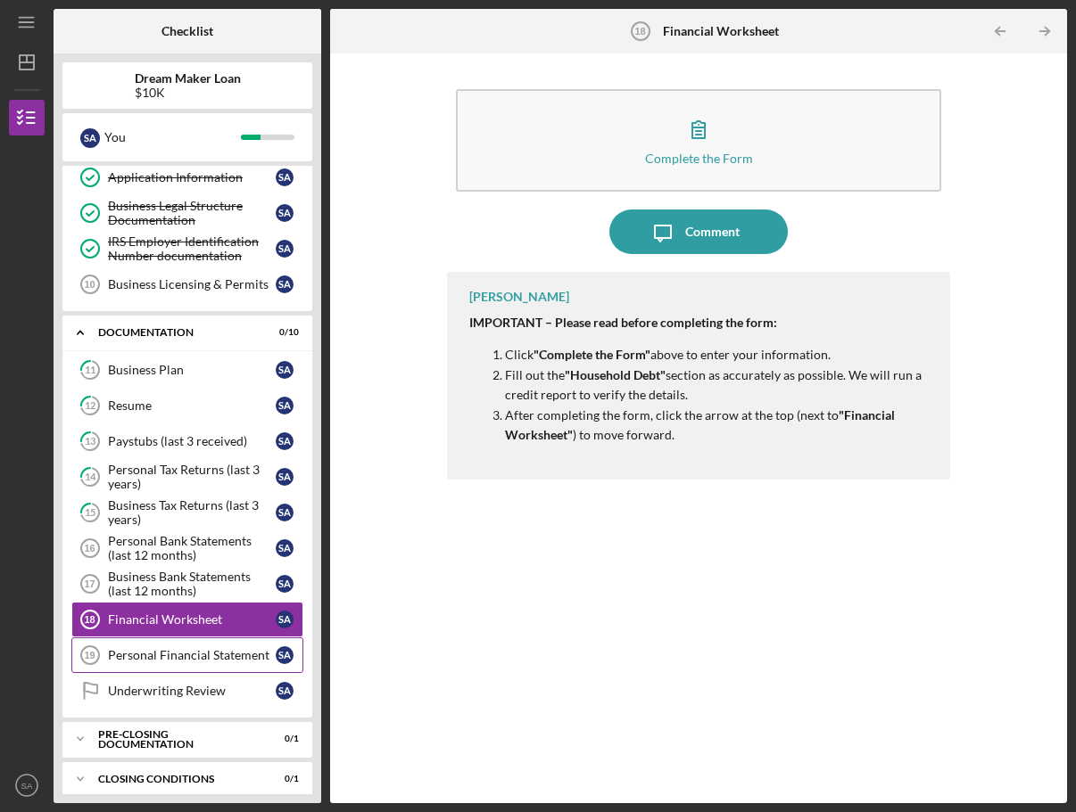
click at [229, 649] on div "Personal Financial Statement" at bounding box center [192, 655] width 168 height 14
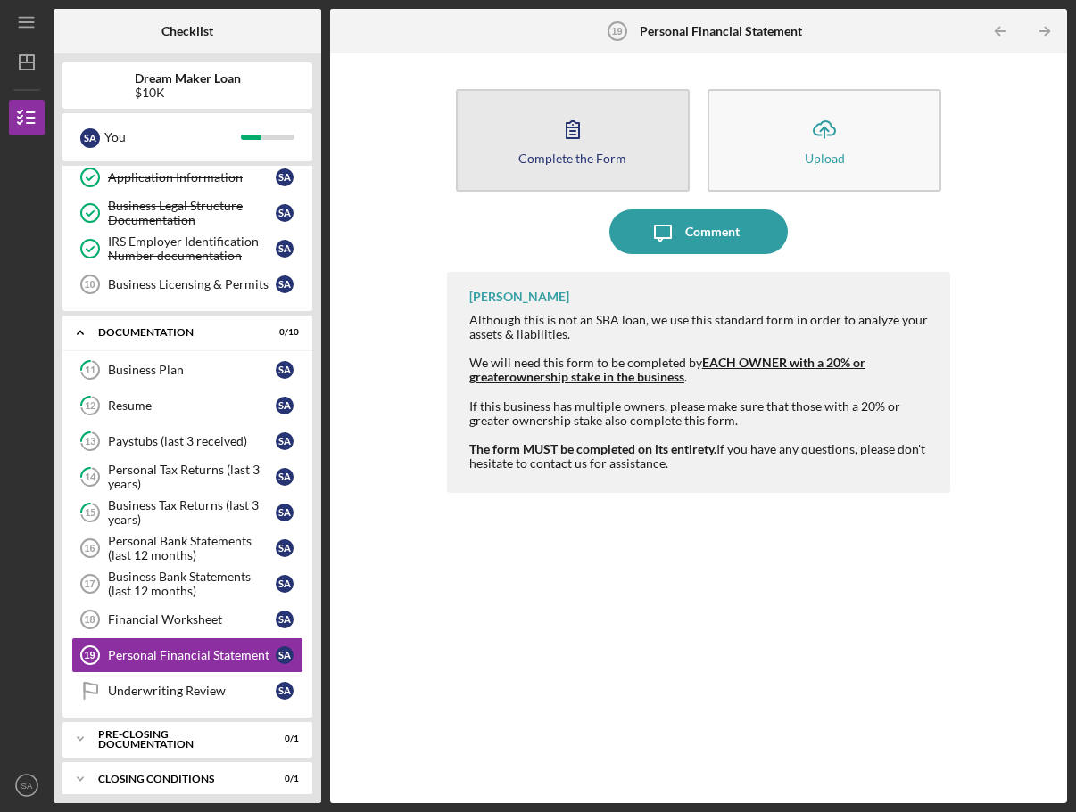
click at [594, 133] on button "Complete the Form Form" at bounding box center [573, 140] width 234 height 103
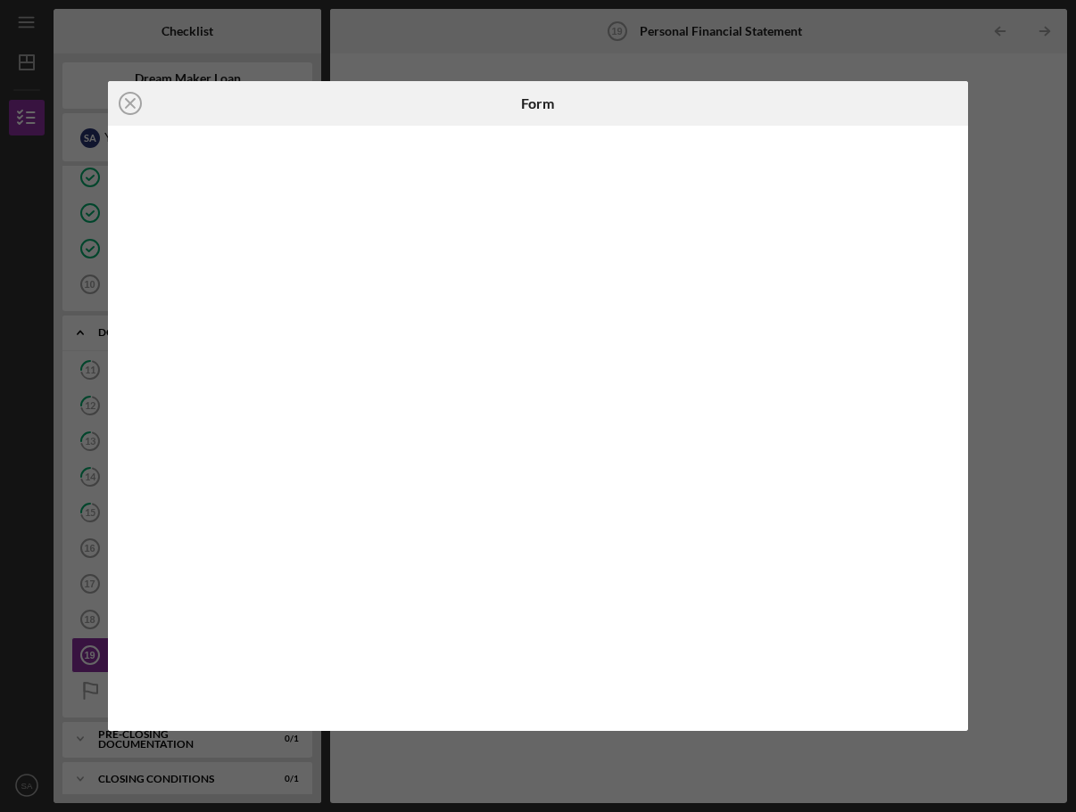
click at [994, 363] on div "Icon/Close Form" at bounding box center [538, 406] width 1076 height 812
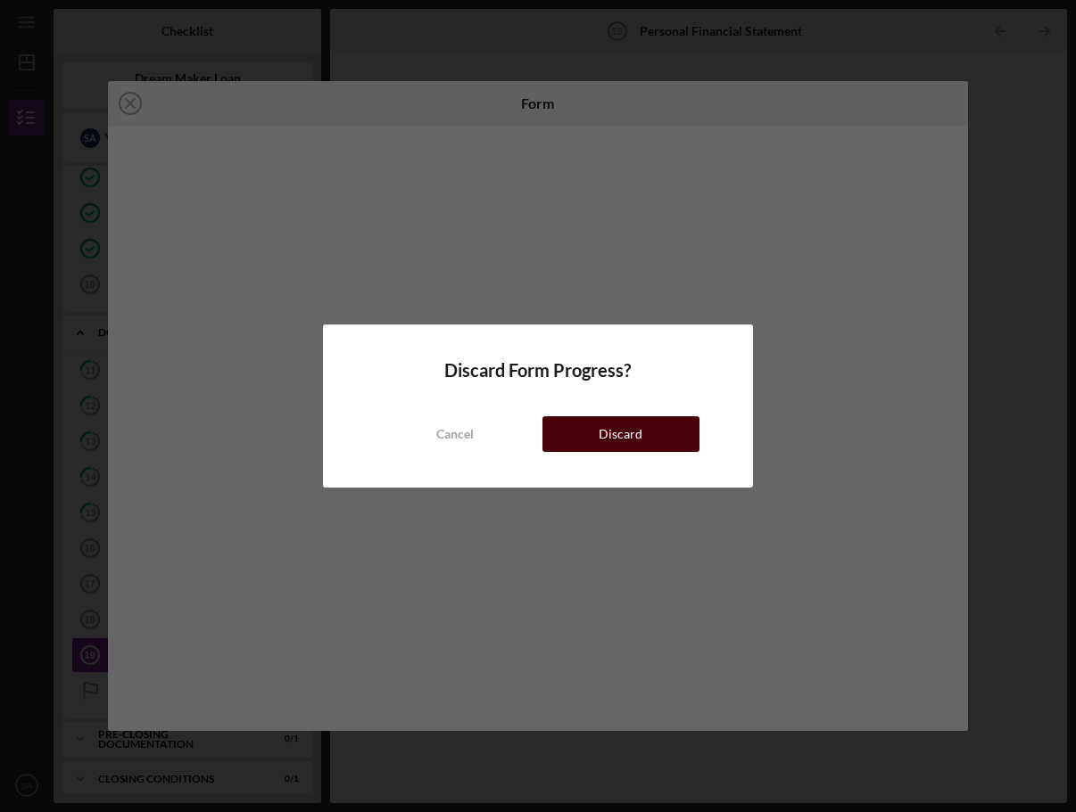
click at [630, 428] on div "Discard" at bounding box center [620, 435] width 44 height 36
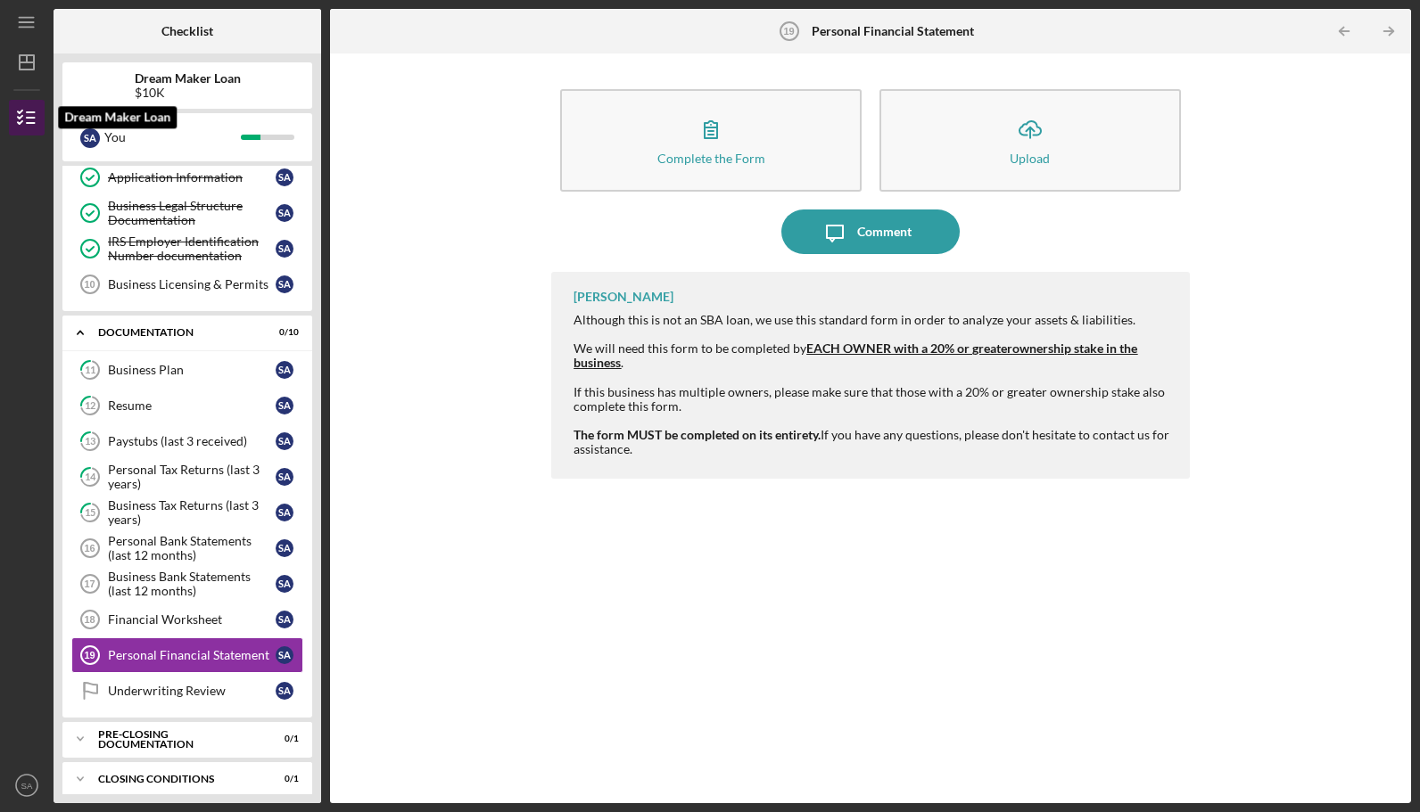
click at [24, 117] on icon "button" at bounding box center [26, 117] width 45 height 45
